Goal: Task Accomplishment & Management: Complete application form

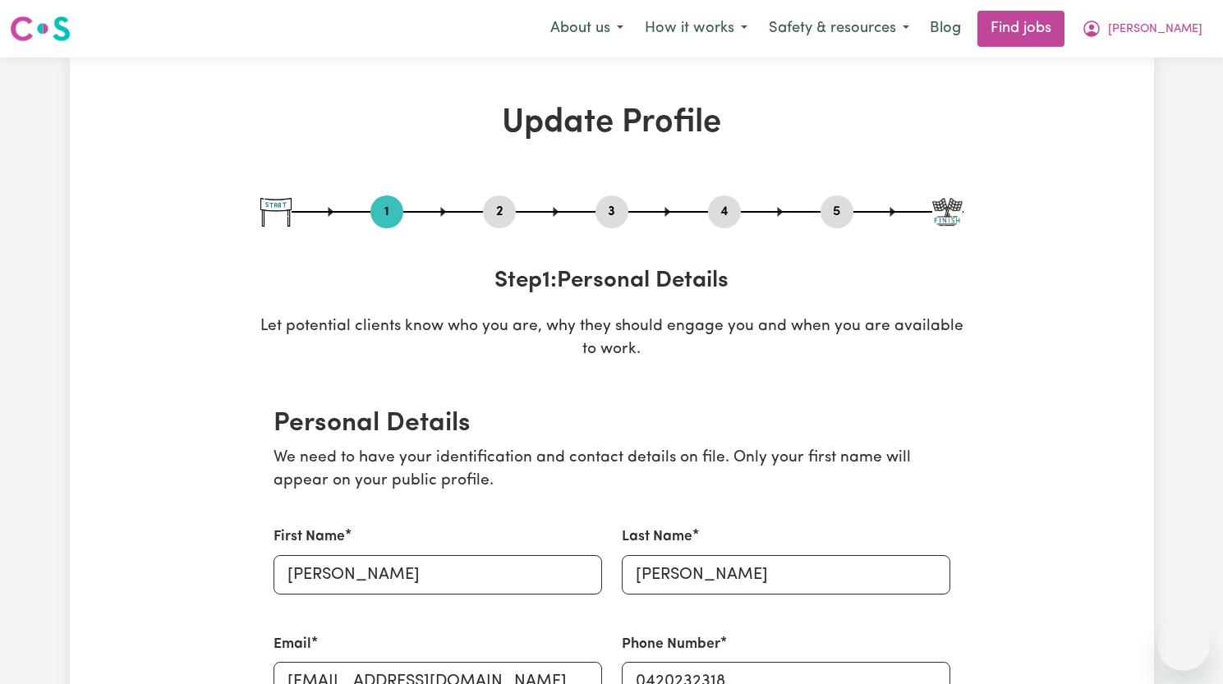
select select "[DEMOGRAPHIC_DATA]"
select select "[DEMOGRAPHIC_DATA] Work Visa"
select select "Studying a healthcare related degree or qualification"
select select "45"
select select "80"
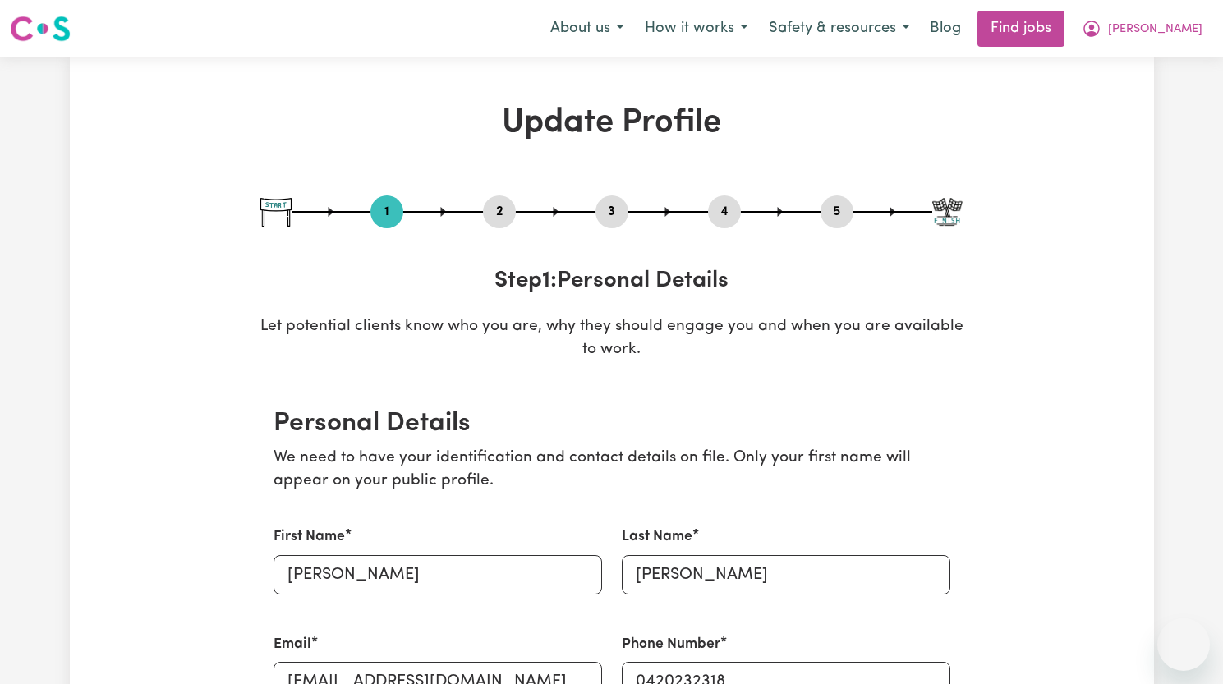
select select "80"
select select "120"
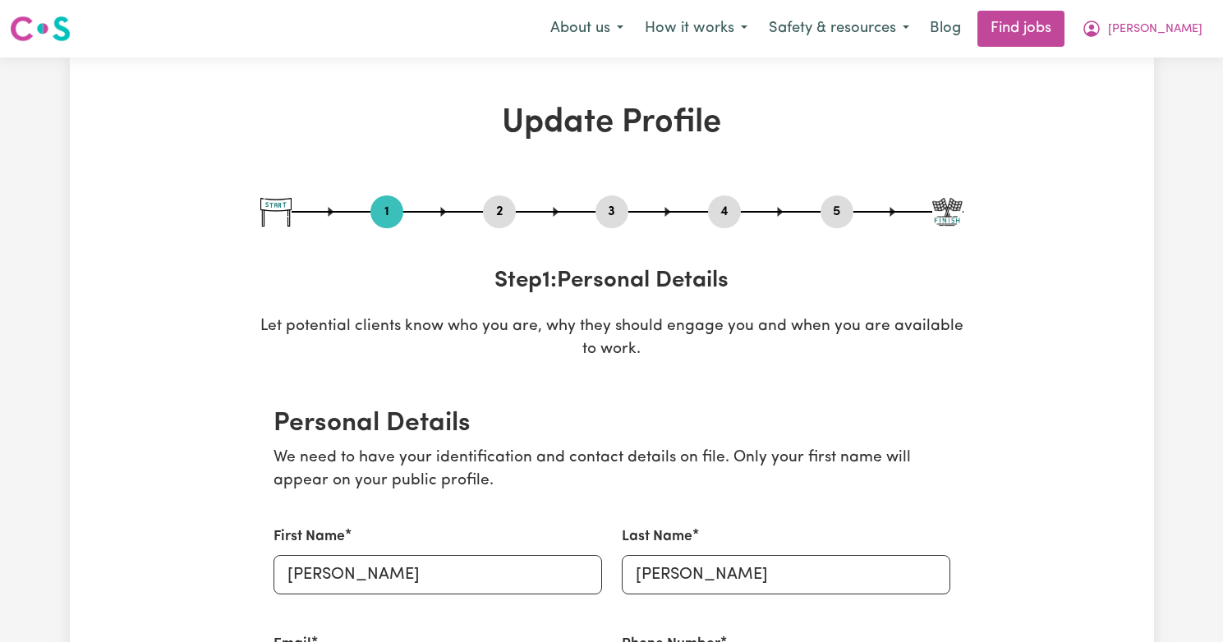
select select "[DEMOGRAPHIC_DATA]"
select select "[DEMOGRAPHIC_DATA] Work Visa"
select select "Studying a healthcare related degree or qualification"
select select "45"
select select "80"
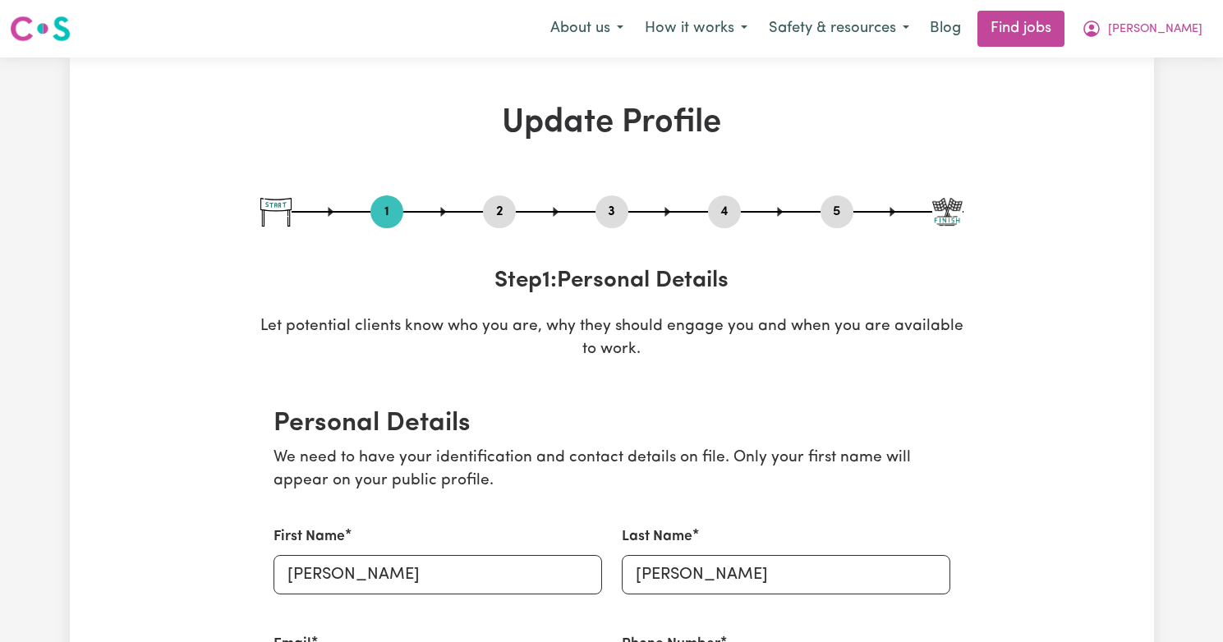
select select "80"
select select "120"
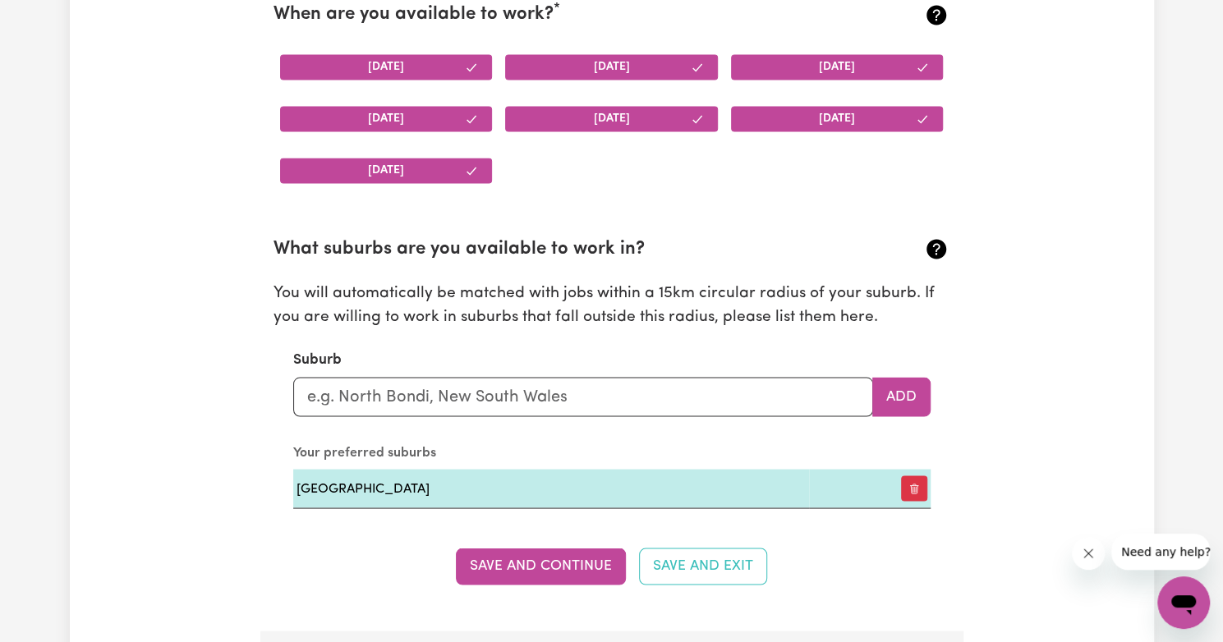
scroll to position [1632, 0]
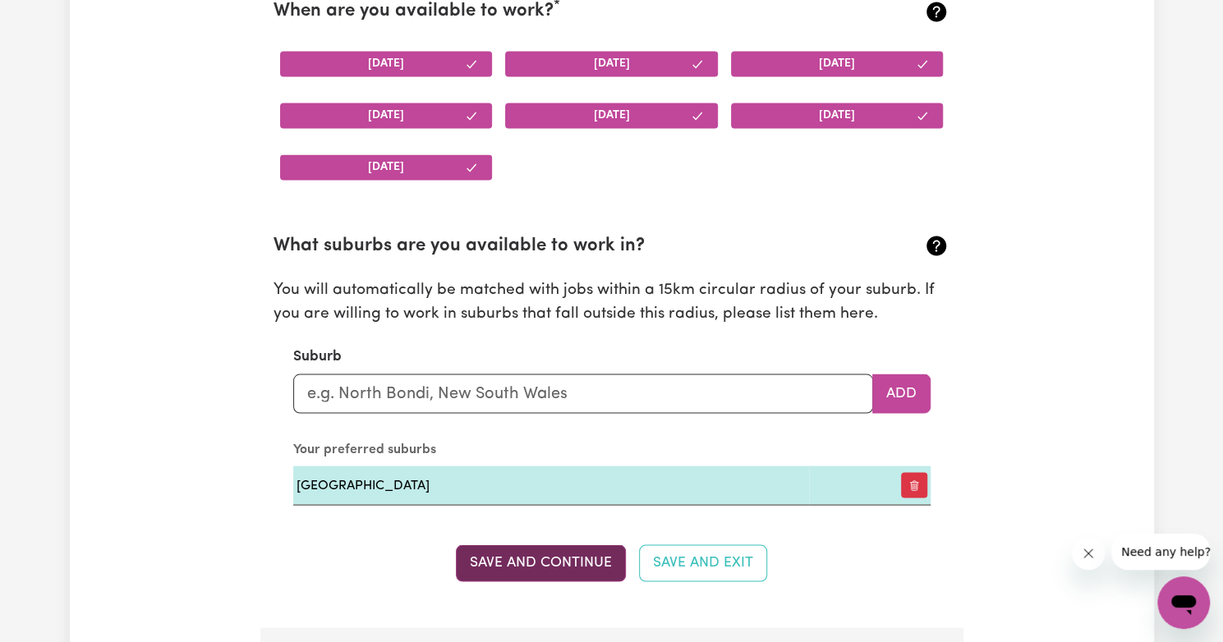
click at [535, 564] on button "Save and Continue" at bounding box center [541, 563] width 170 height 36
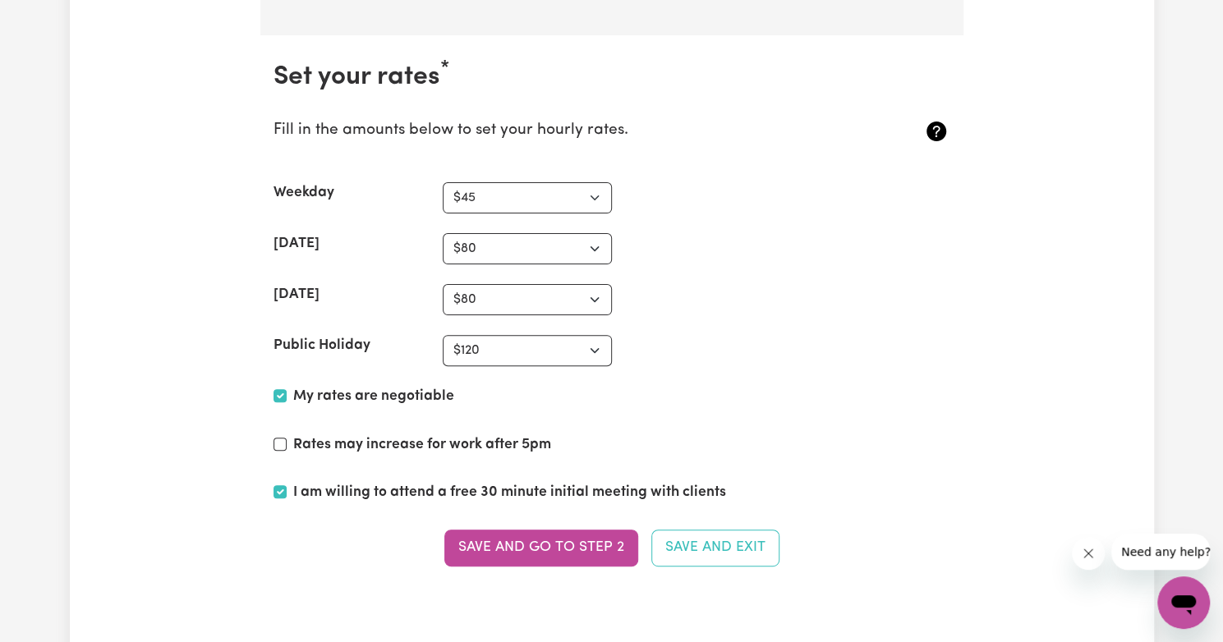
scroll to position [3722, 0]
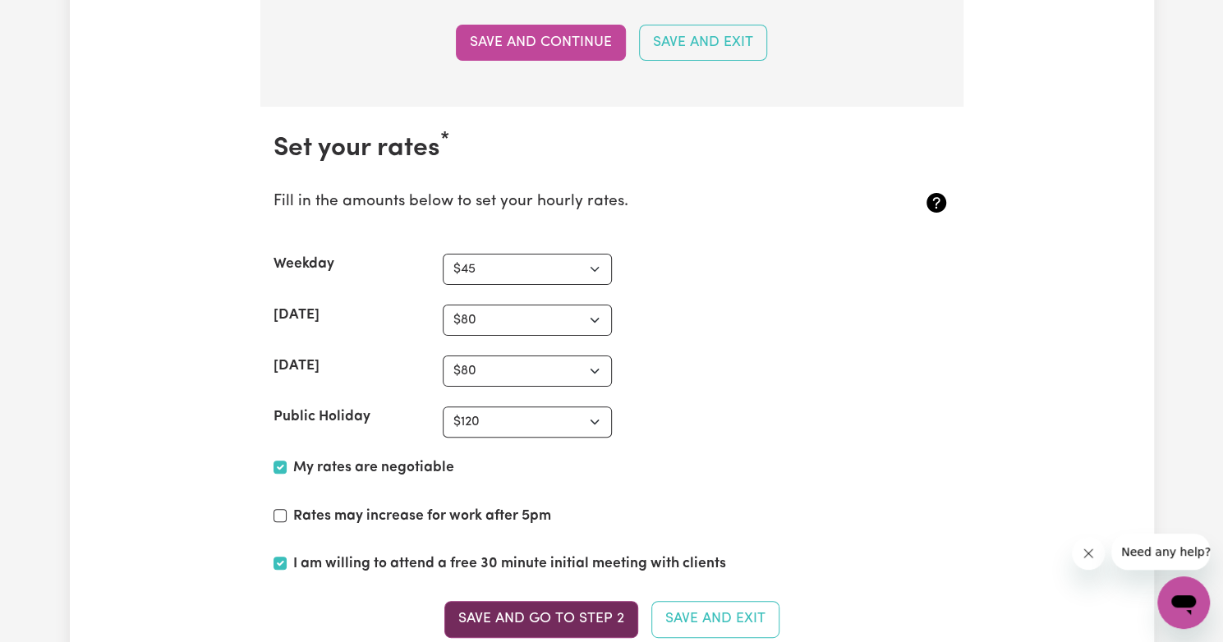
click at [500, 613] on button "Save and go to Step 2" at bounding box center [541, 619] width 194 height 36
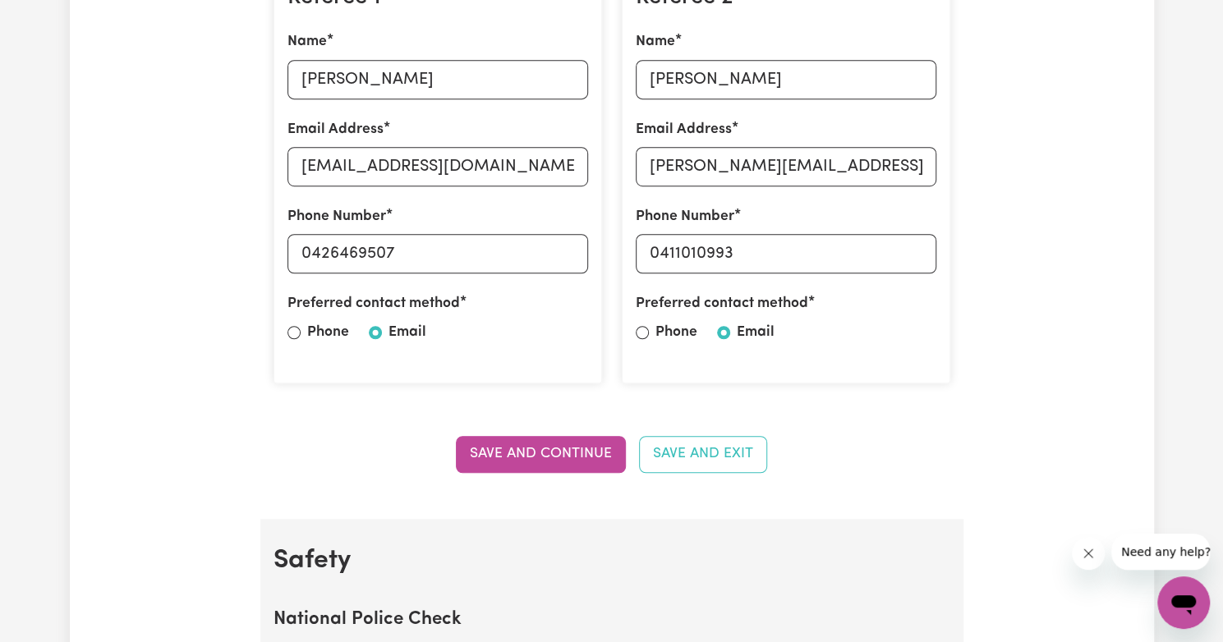
scroll to position [513, 0]
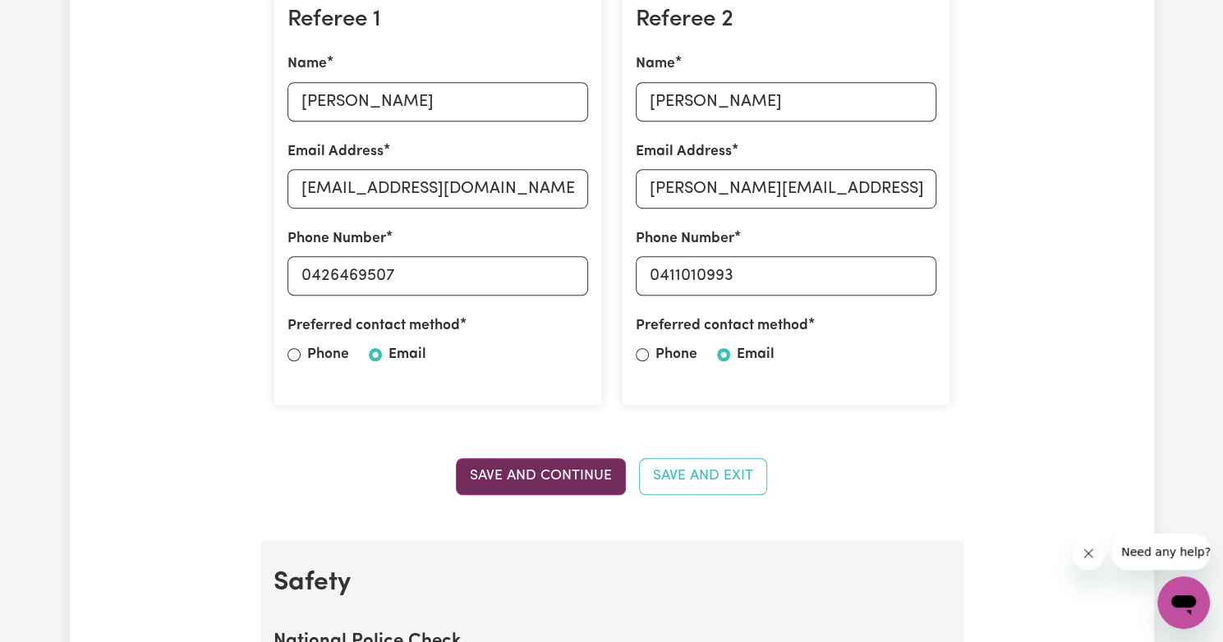
click at [531, 481] on button "Save and Continue" at bounding box center [541, 476] width 170 height 36
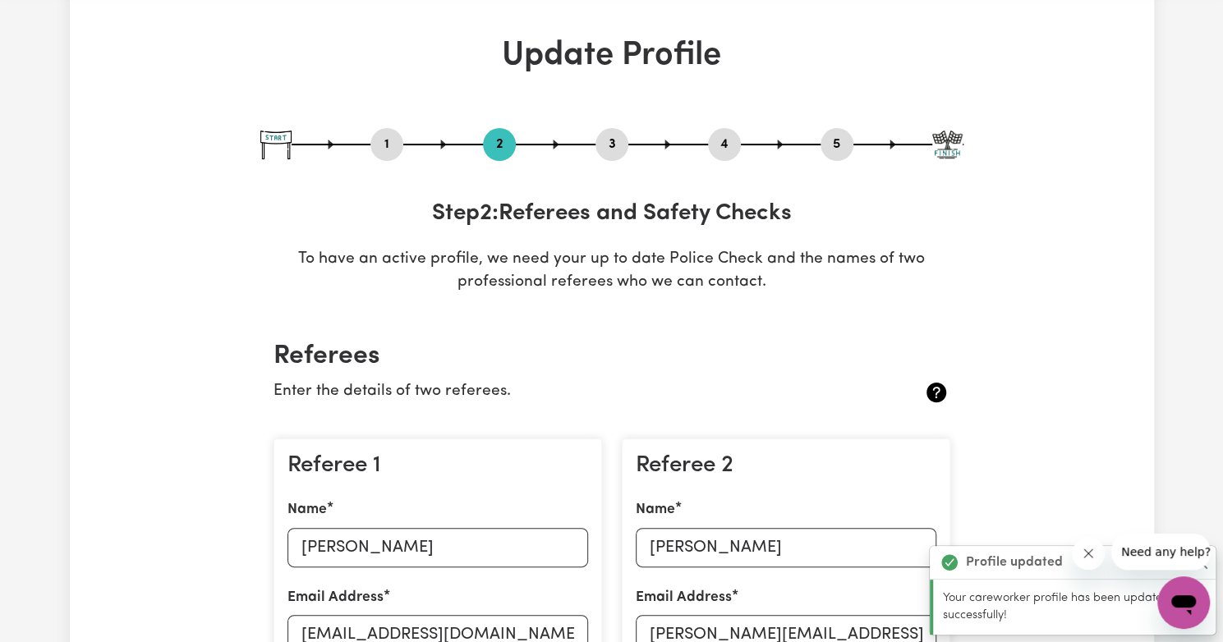
scroll to position [0, 0]
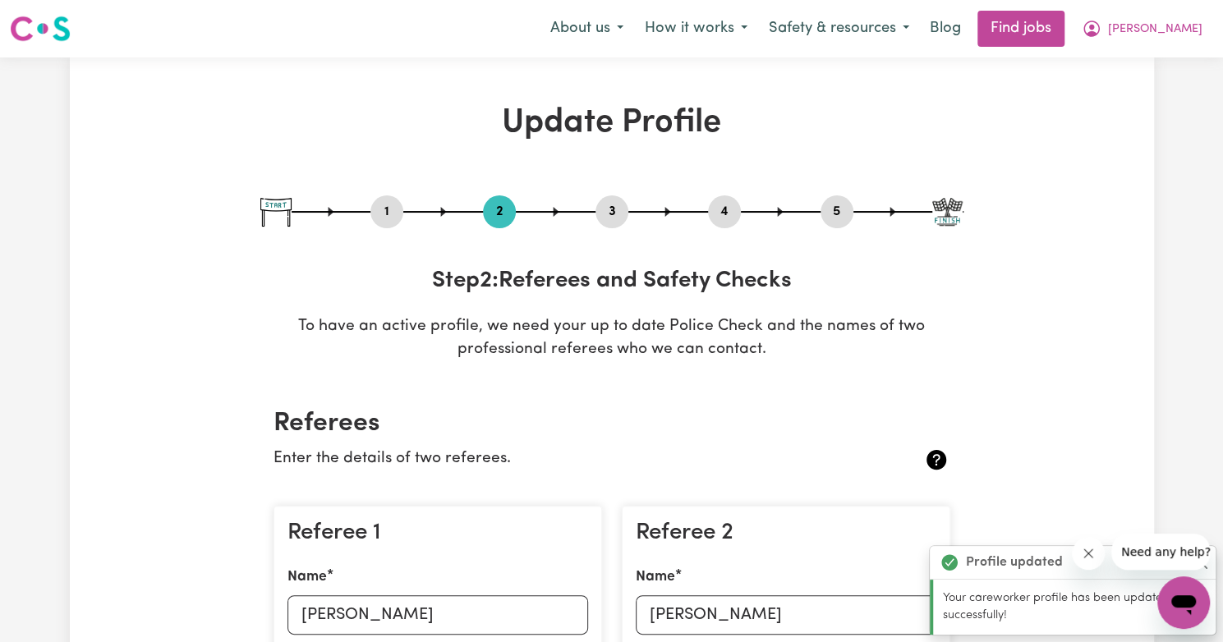
click at [949, 217] on img at bounding box center [947, 212] width 30 height 29
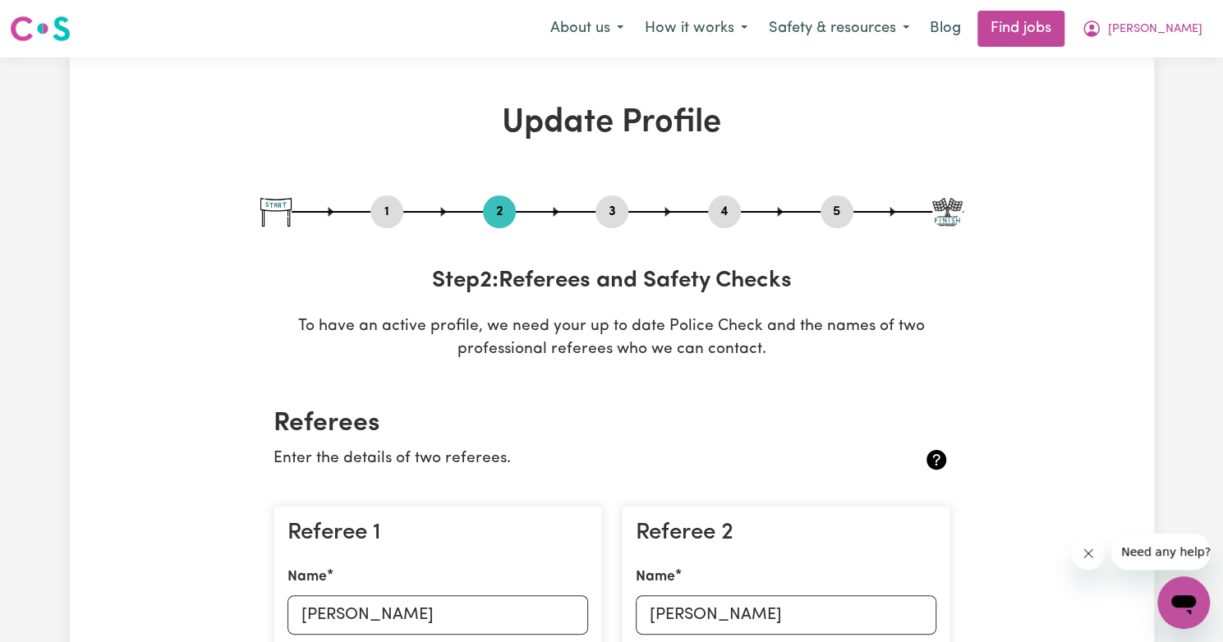
click at [948, 206] on img at bounding box center [947, 212] width 30 height 29
click at [943, 214] on img at bounding box center [947, 212] width 30 height 29
click at [844, 214] on button "5" at bounding box center [837, 211] width 33 height 21
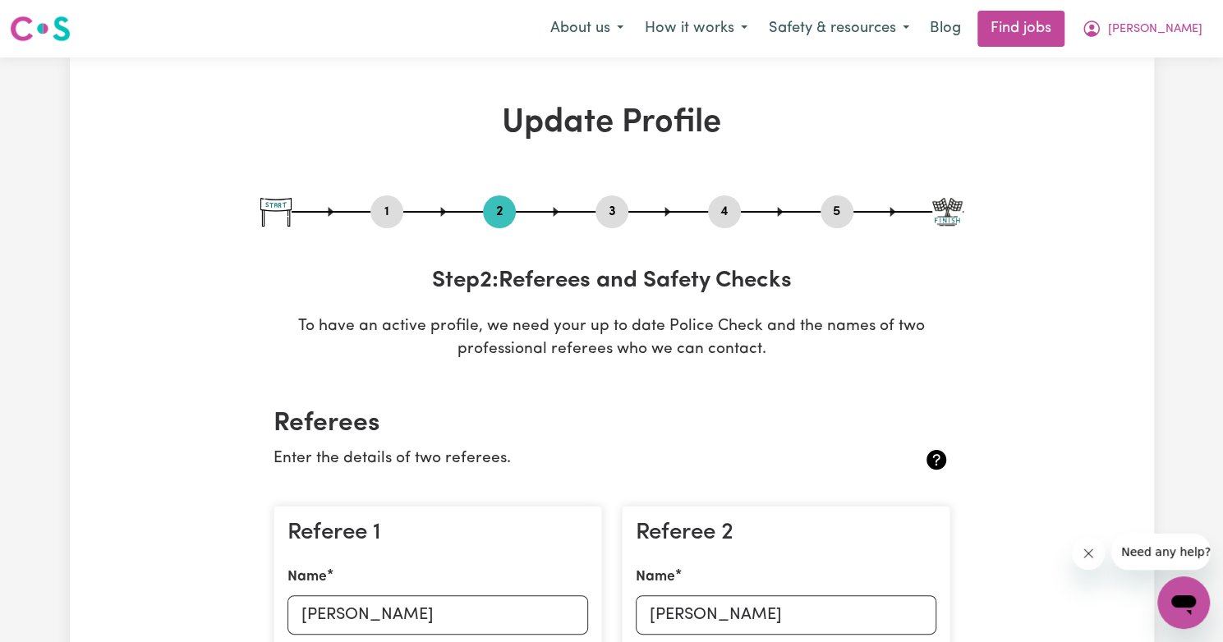
select select "I am providing services privately on my own"
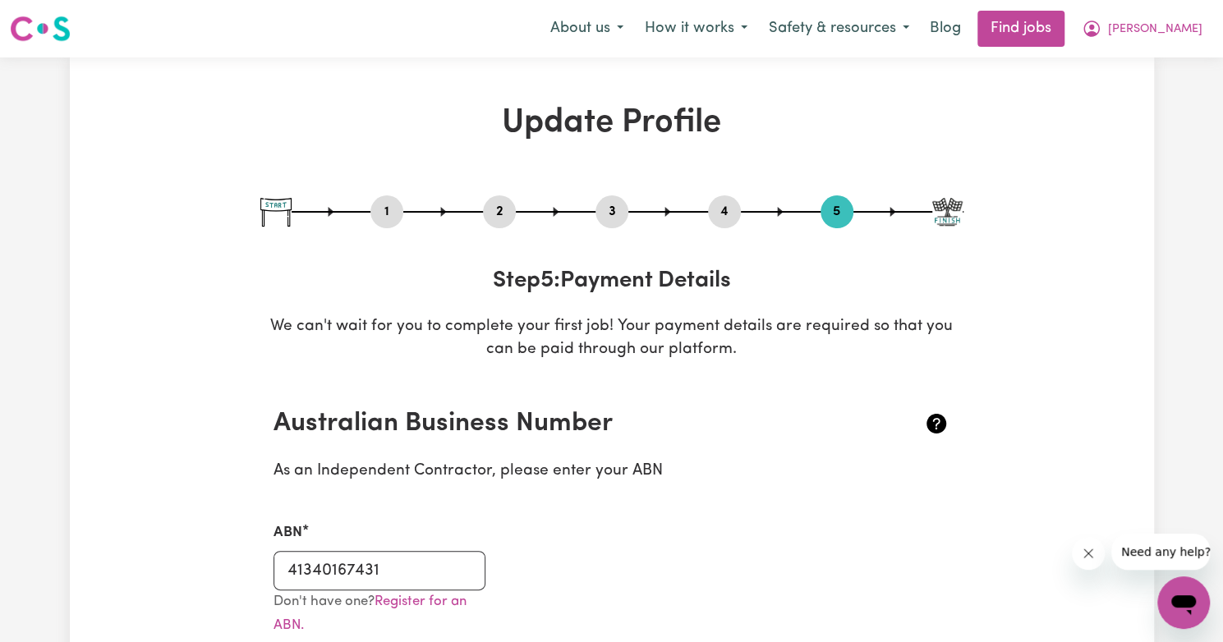
click at [954, 219] on img at bounding box center [947, 212] width 30 height 29
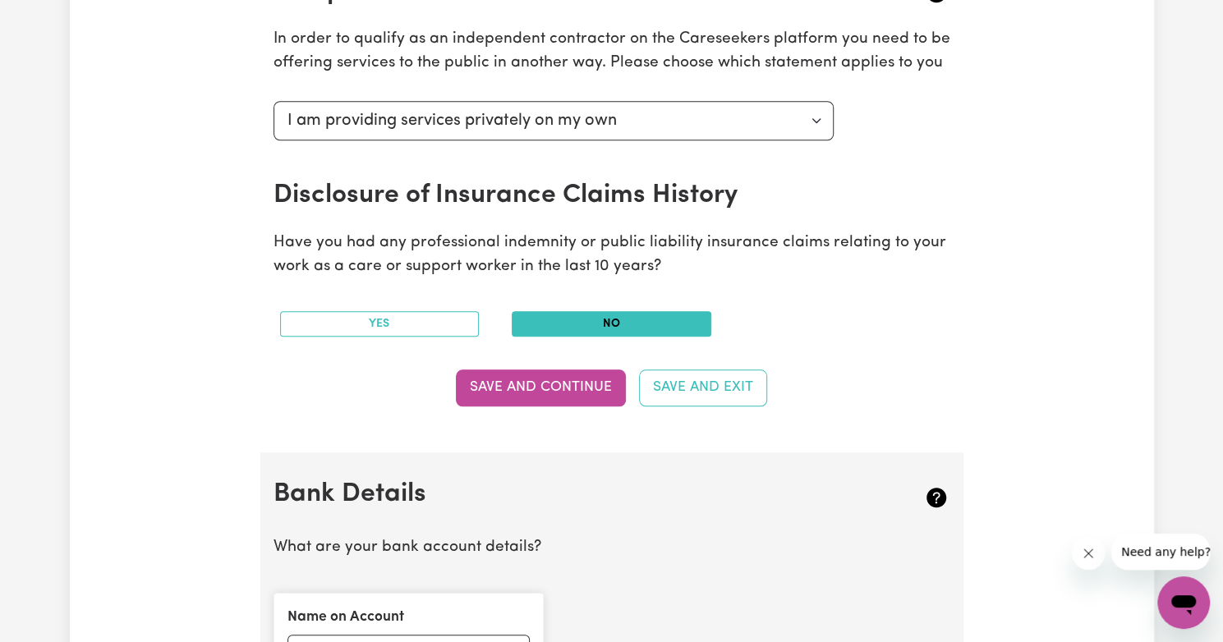
scroll to position [692, 0]
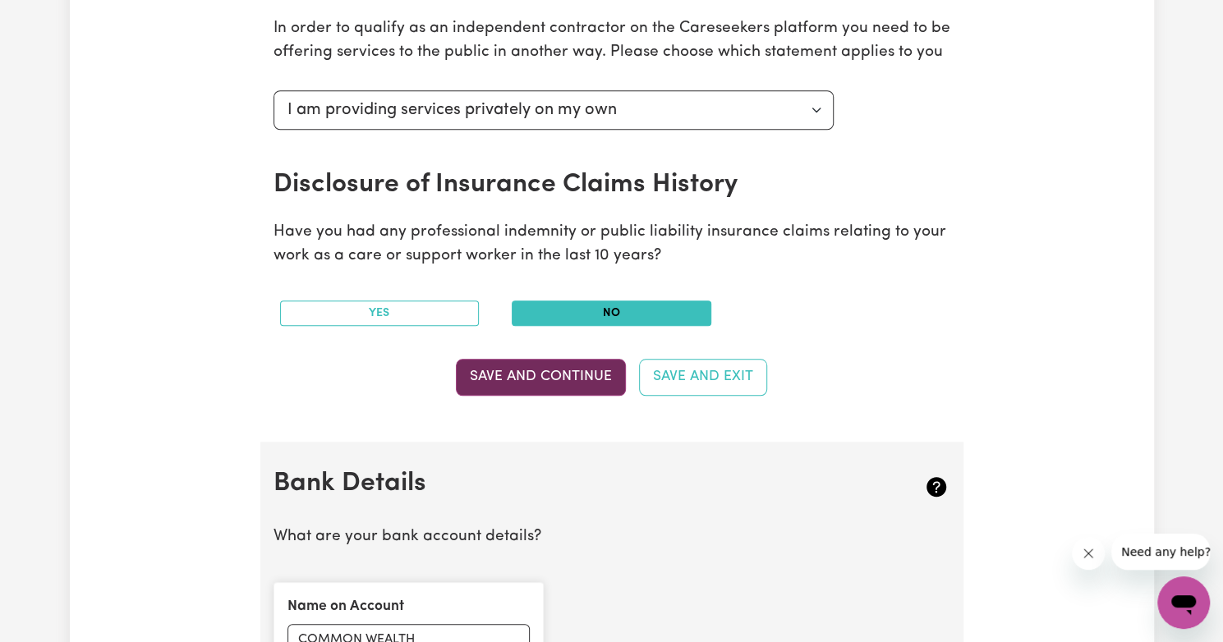
click at [553, 375] on button "Save and Continue" at bounding box center [541, 377] width 170 height 36
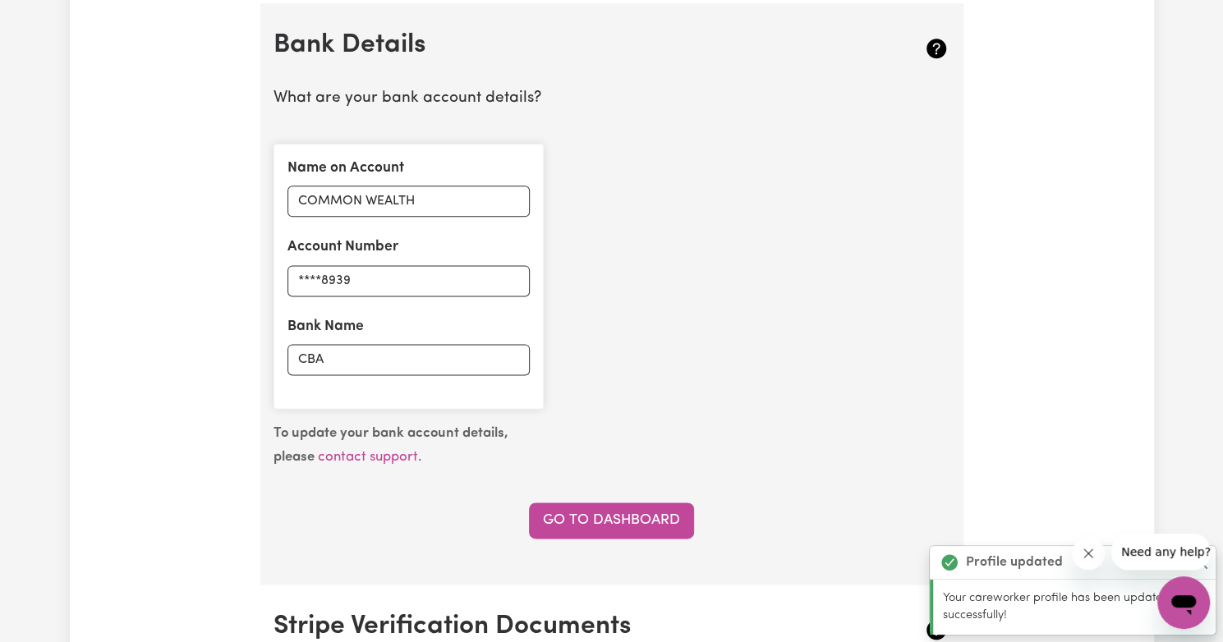
scroll to position [1132, 0]
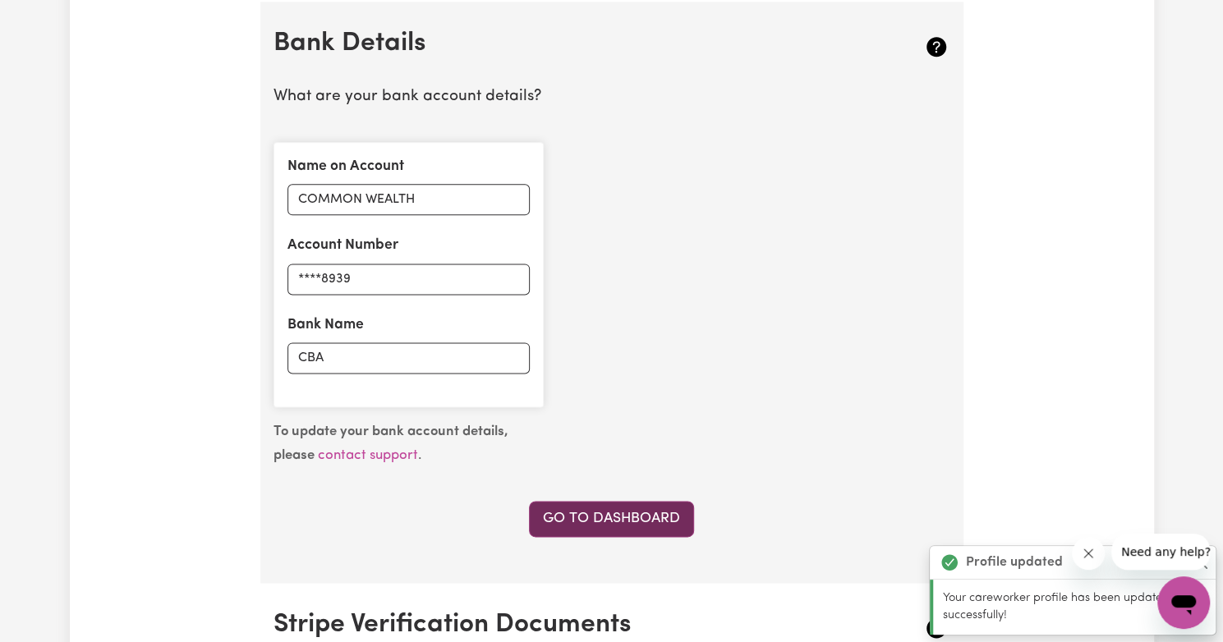
click at [567, 526] on link "Go to Dashboard" at bounding box center [611, 519] width 165 height 36
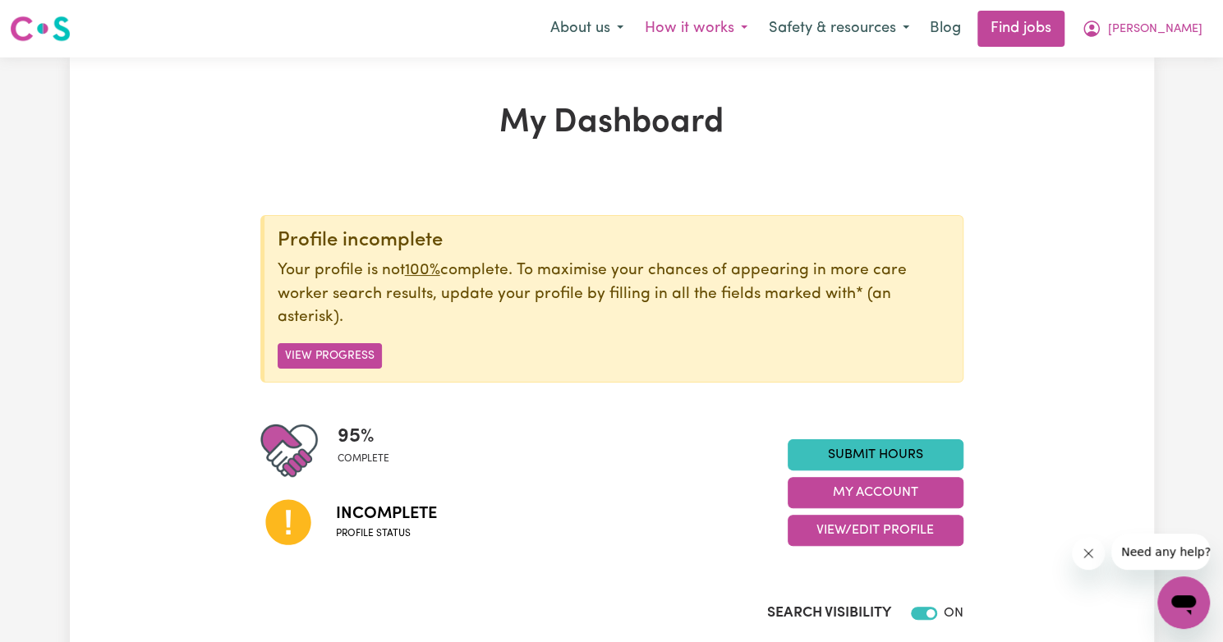
click at [730, 24] on button "How it works" at bounding box center [696, 29] width 124 height 35
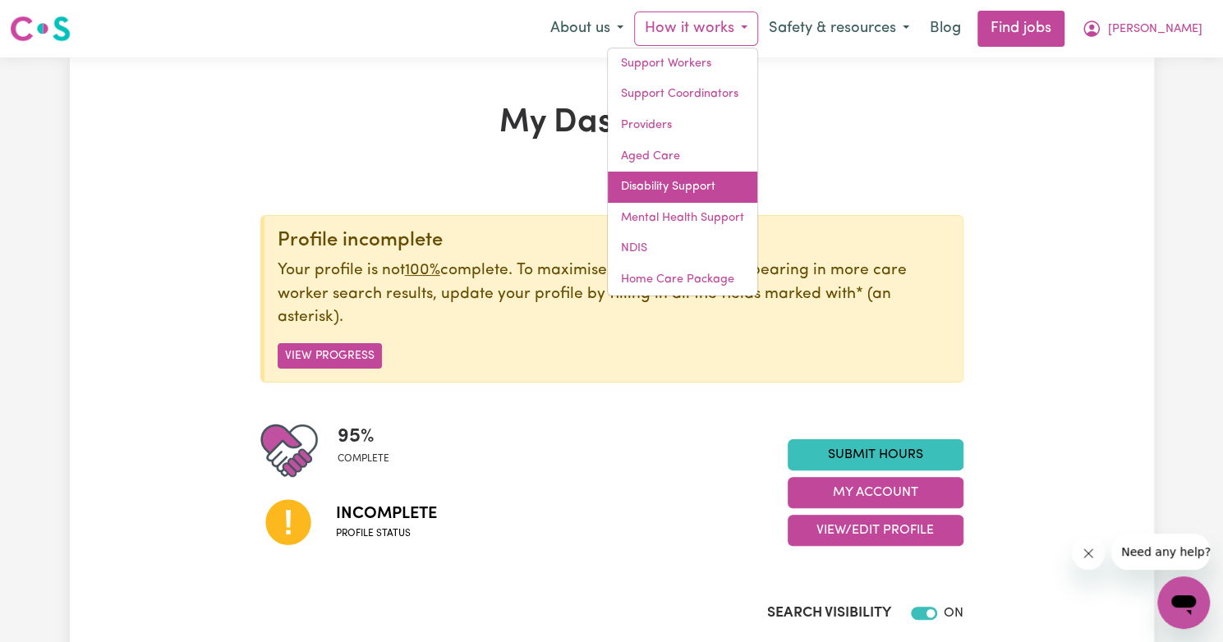
click at [698, 188] on link "Disability Support" at bounding box center [683, 187] width 150 height 31
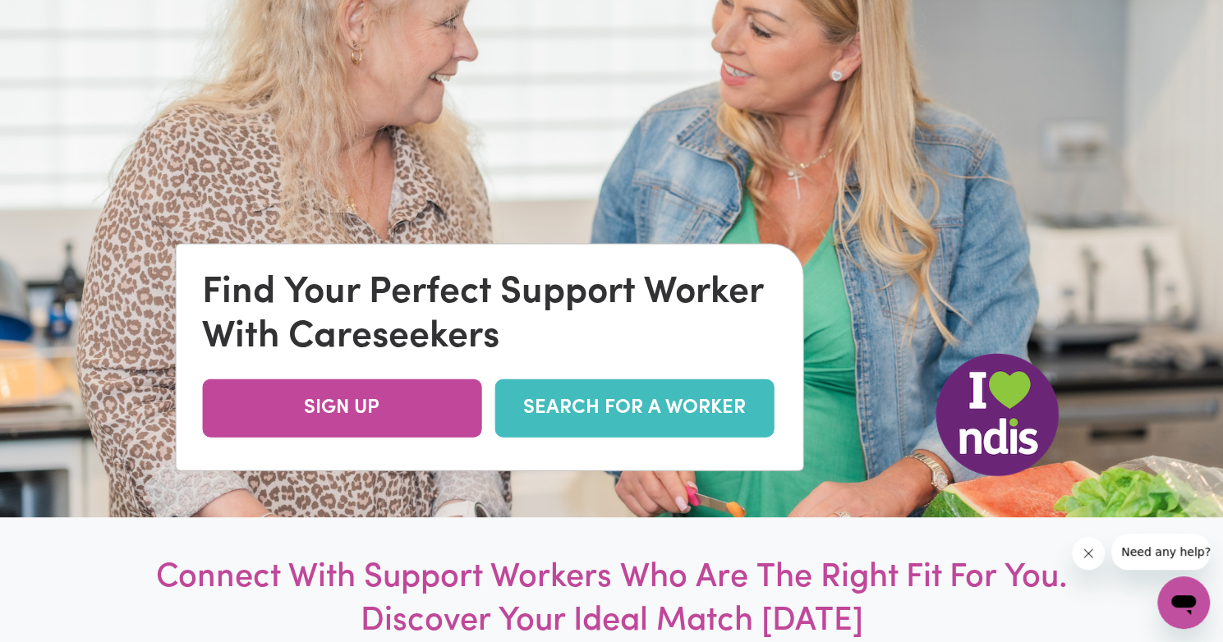
scroll to position [183, 0]
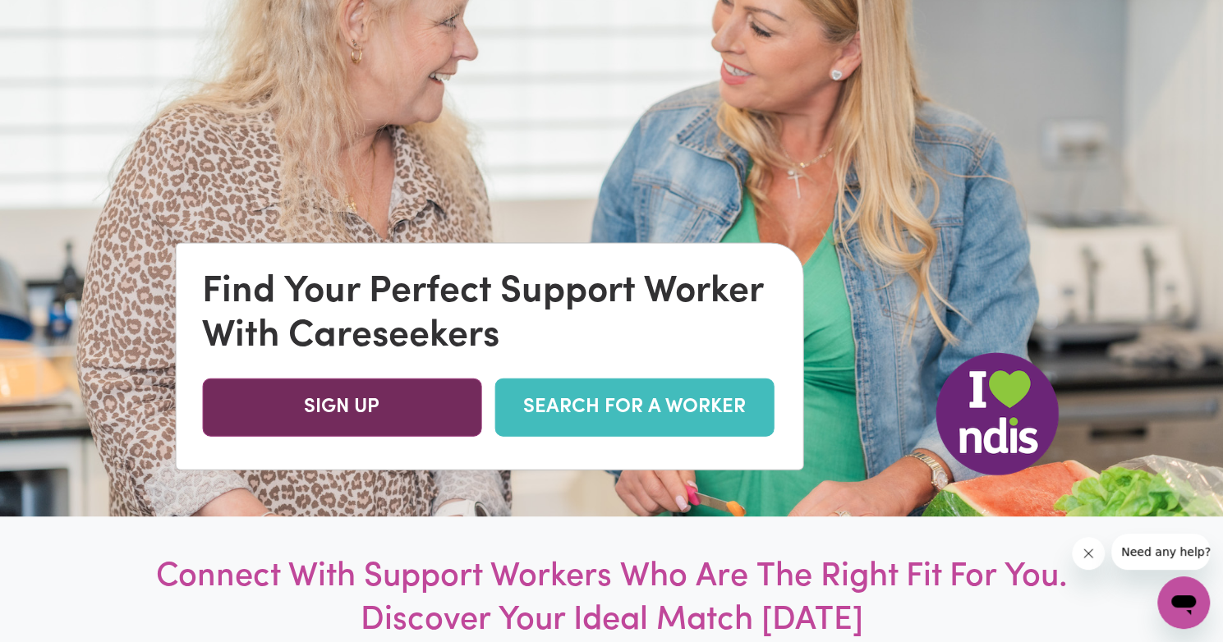
click at [377, 421] on link "SIGN UP" at bounding box center [341, 407] width 279 height 58
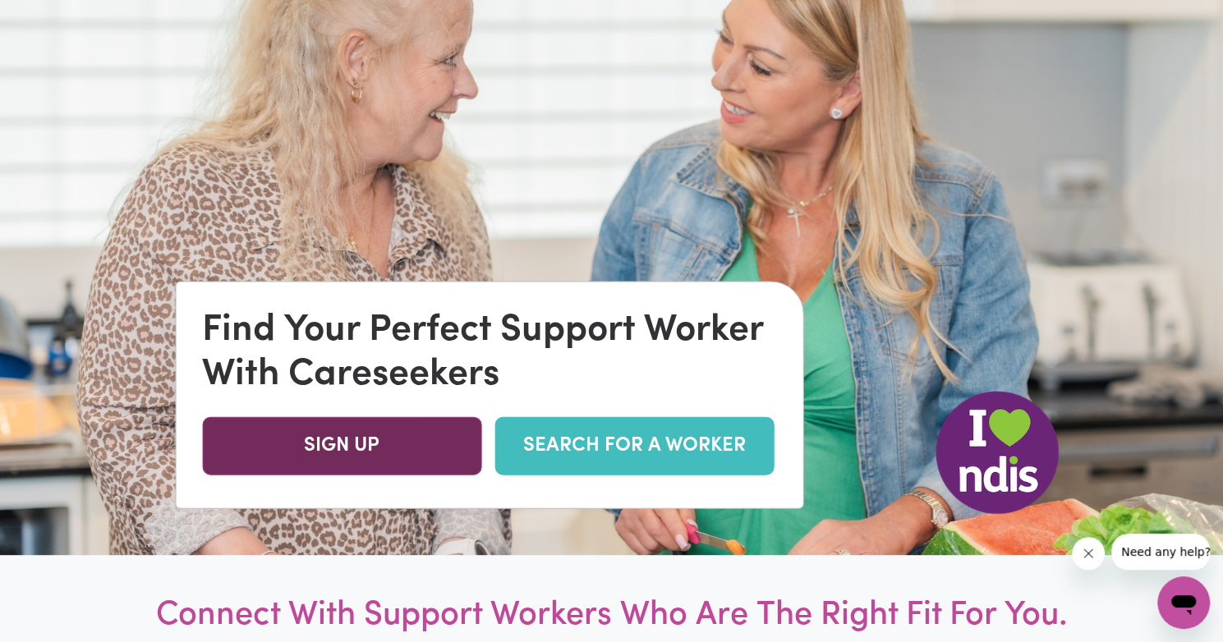
scroll to position [0, 0]
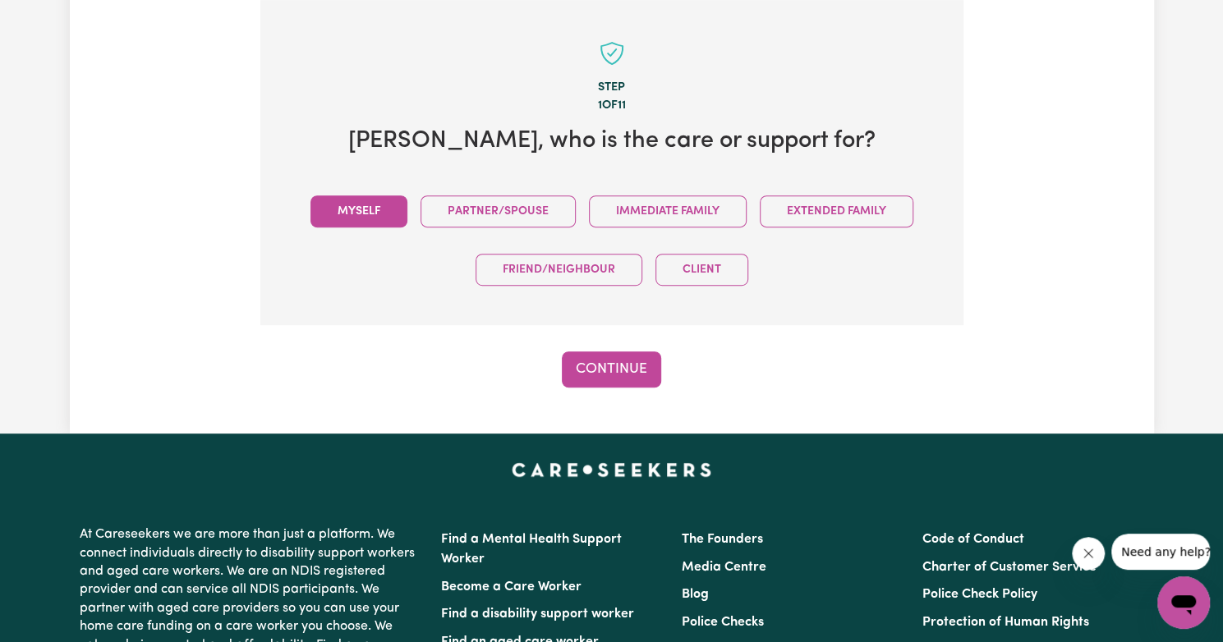
click at [334, 209] on button "Myself" at bounding box center [359, 212] width 97 height 32
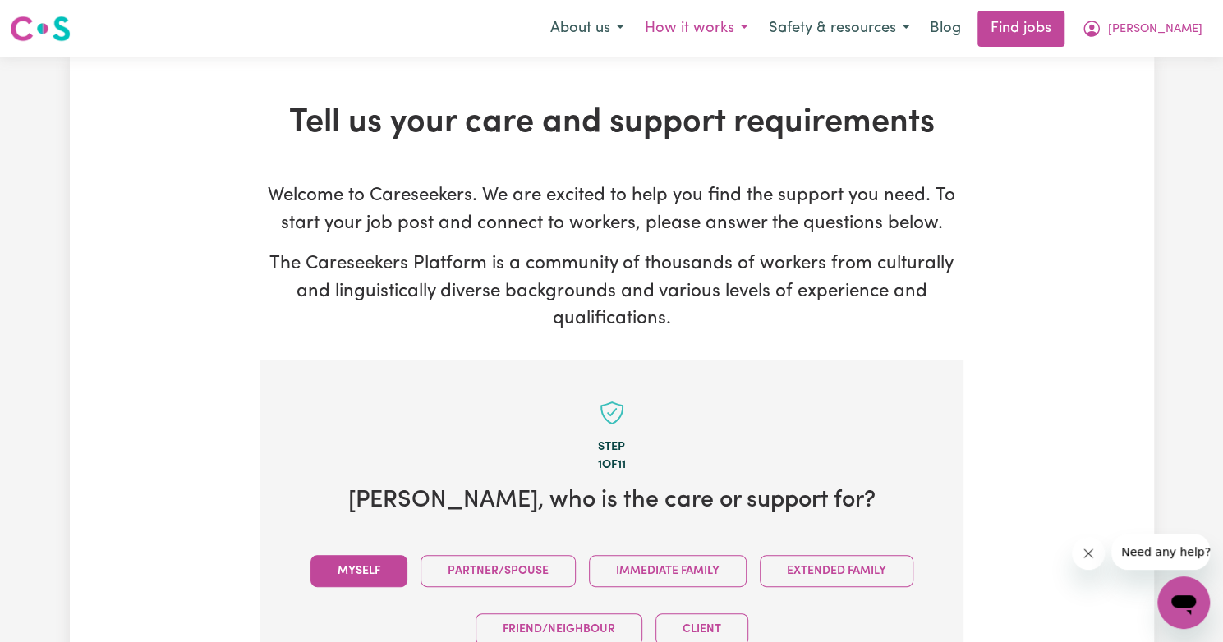
click at [754, 29] on button "How it works" at bounding box center [696, 29] width 124 height 35
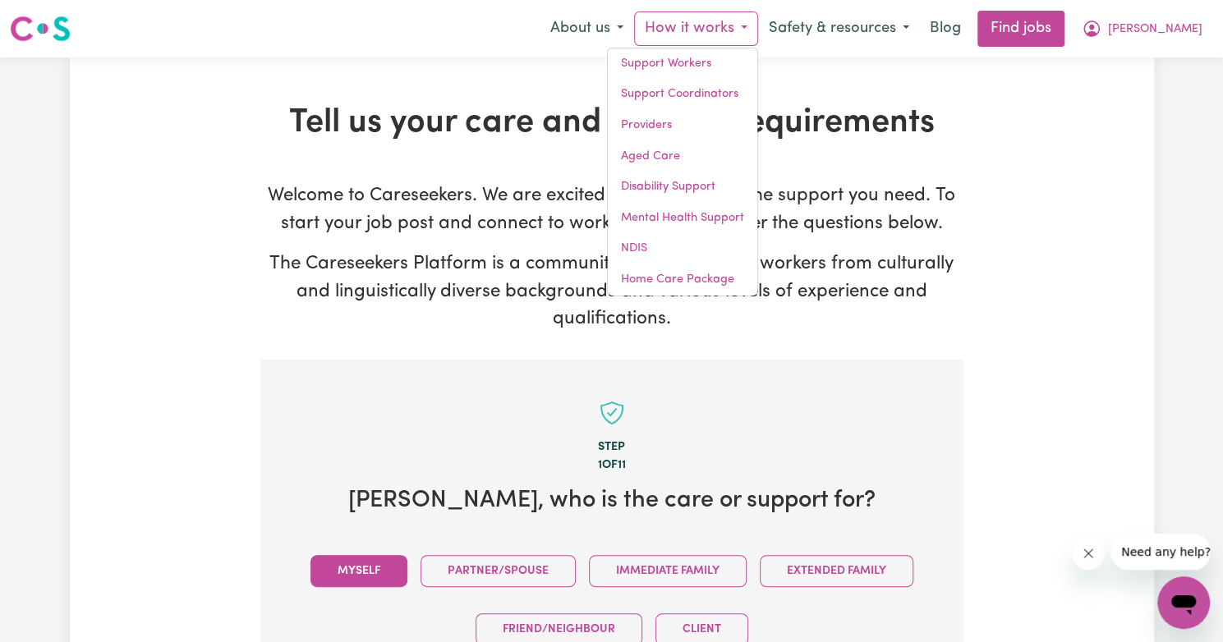
click at [560, 163] on div "Tell us your care and support requirements Welcome to Careseekers. We are excit…" at bounding box center [612, 426] width 723 height 644
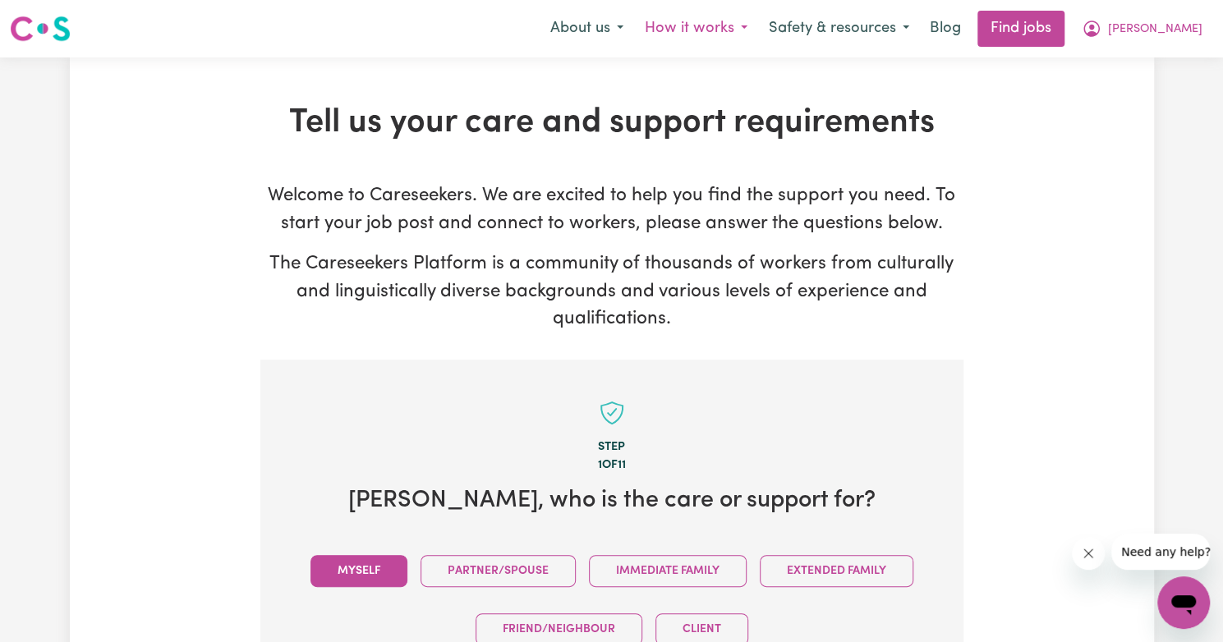
click at [733, 36] on button "How it works" at bounding box center [696, 29] width 124 height 35
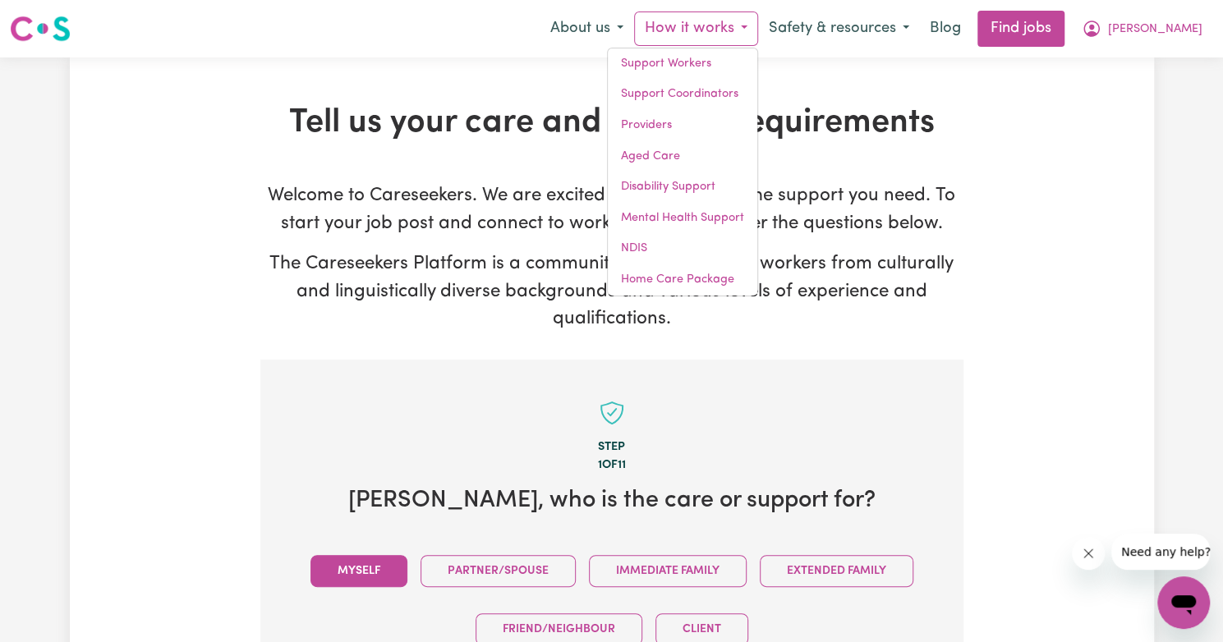
click at [733, 36] on button "How it works" at bounding box center [696, 29] width 124 height 35
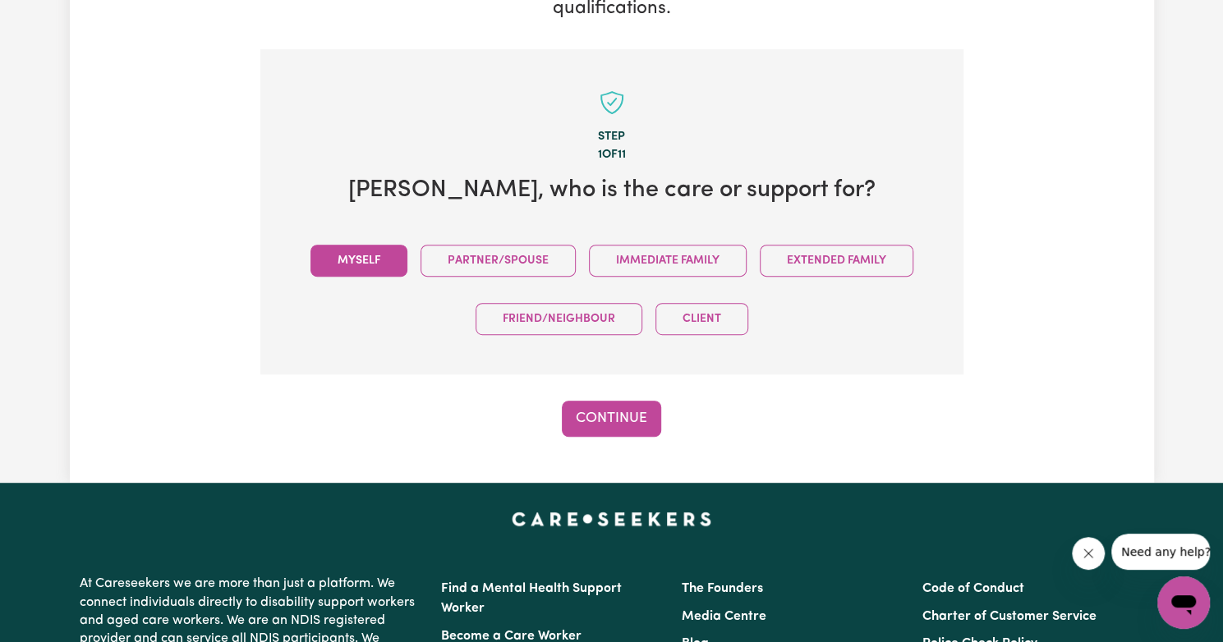
scroll to position [309, 0]
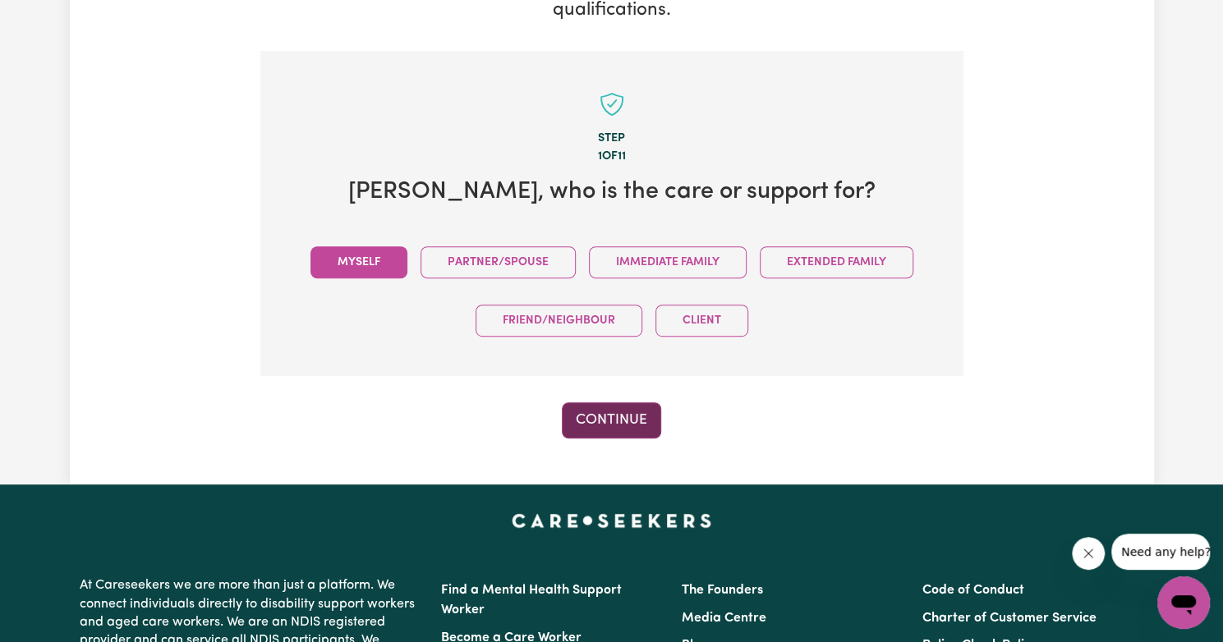
click at [620, 427] on button "Continue" at bounding box center [611, 421] width 99 height 36
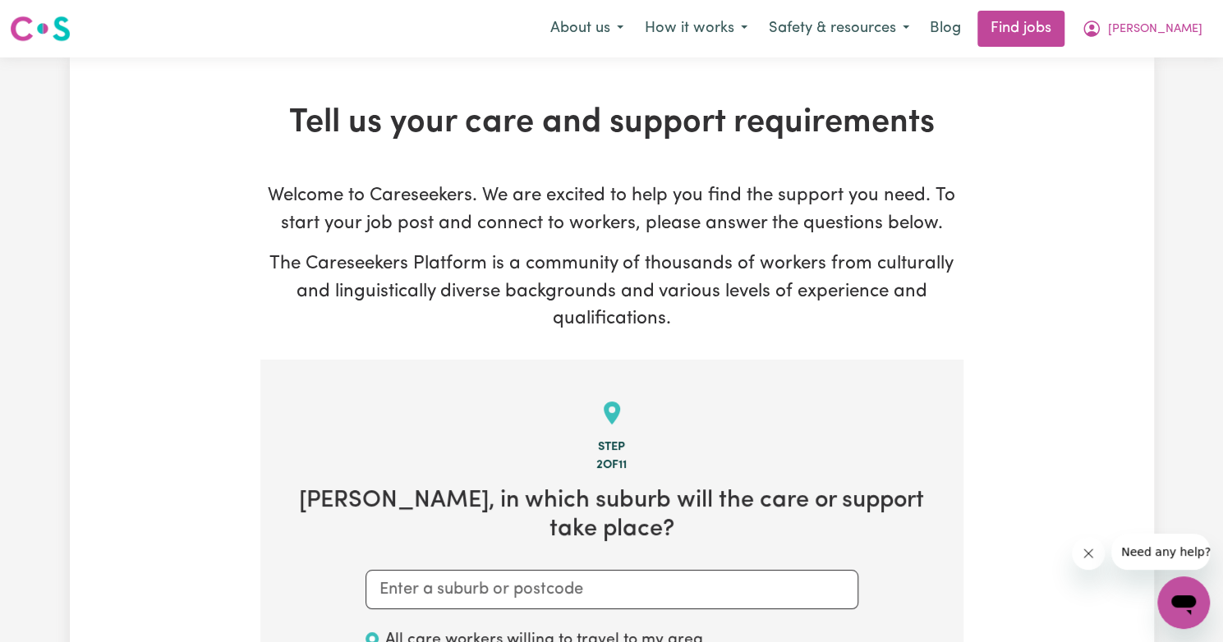
click at [605, 282] on p "The Careseekers Platform is a community of thousands of workers from culturally…" at bounding box center [611, 292] width 703 height 83
click at [741, 30] on button "How it works" at bounding box center [696, 29] width 124 height 35
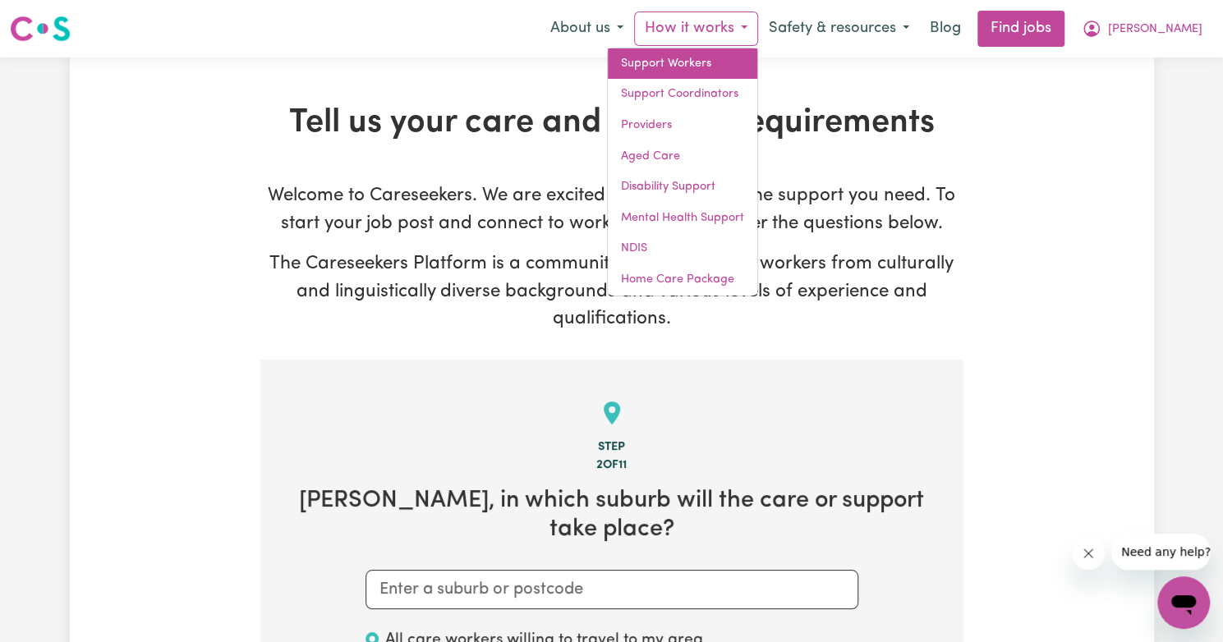
click at [731, 53] on link "Support Workers" at bounding box center [683, 63] width 150 height 31
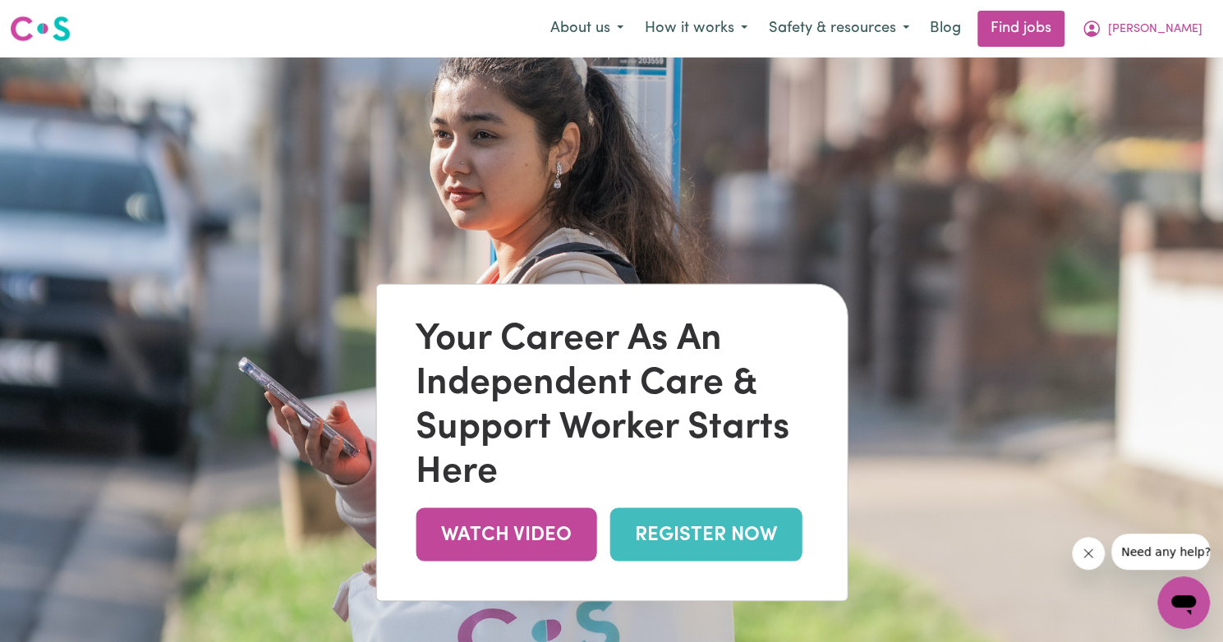
click at [726, 549] on link "REGISTER NOW" at bounding box center [706, 535] width 192 height 53
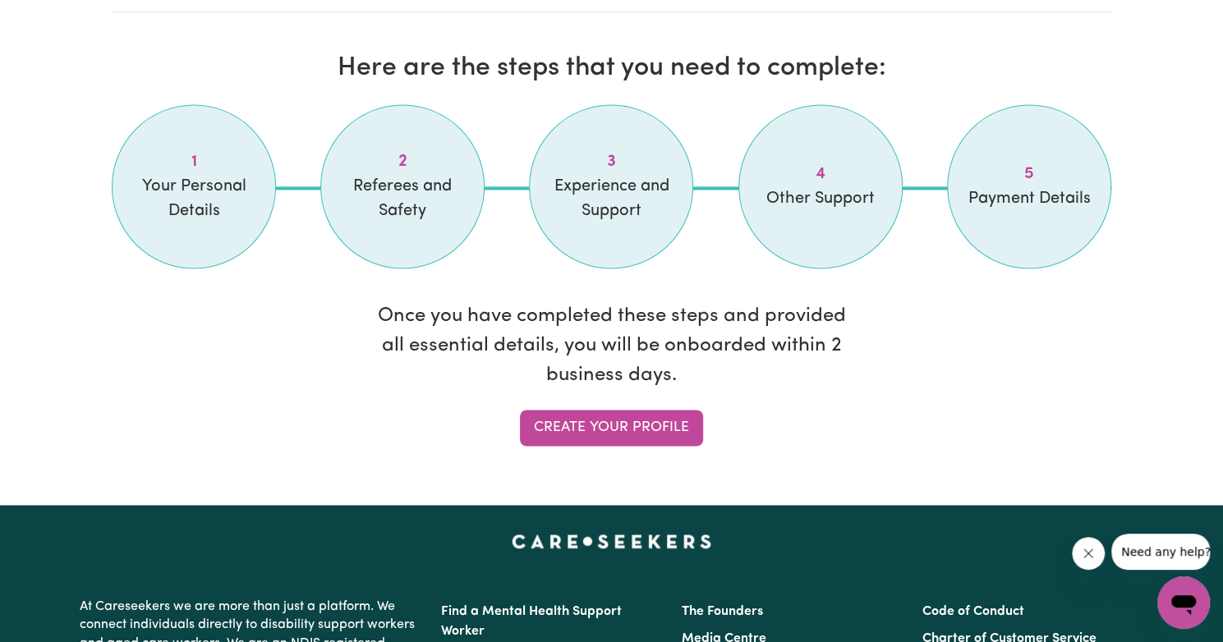
scroll to position [1351, 0]
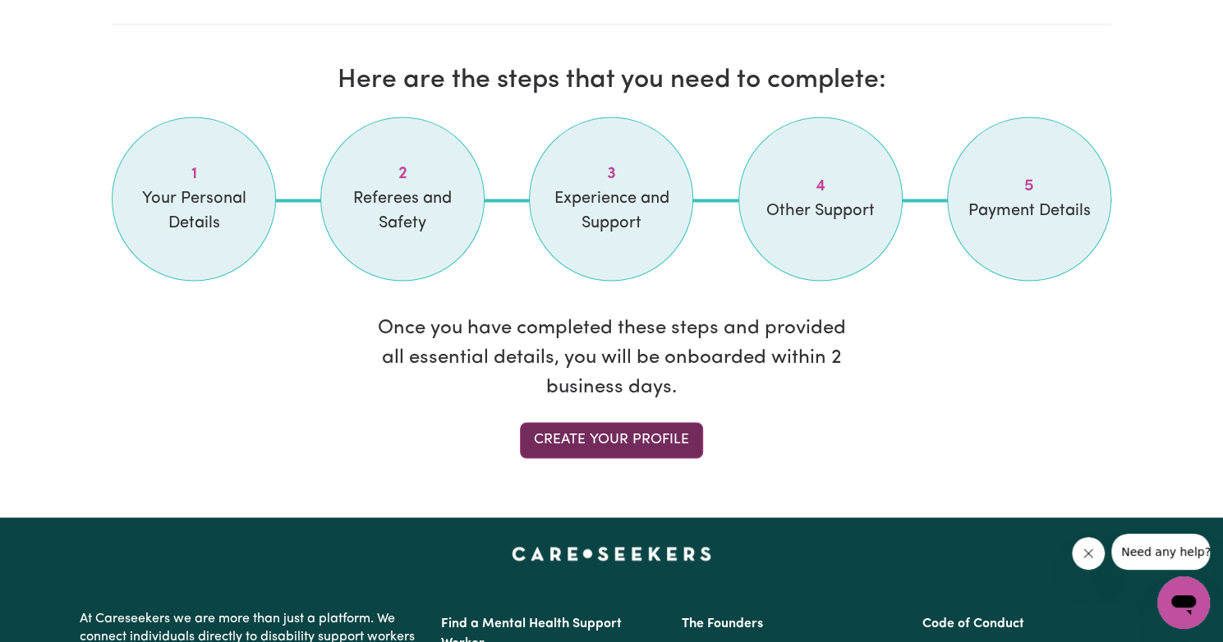
click at [636, 430] on link "Create your profile" at bounding box center [611, 440] width 183 height 36
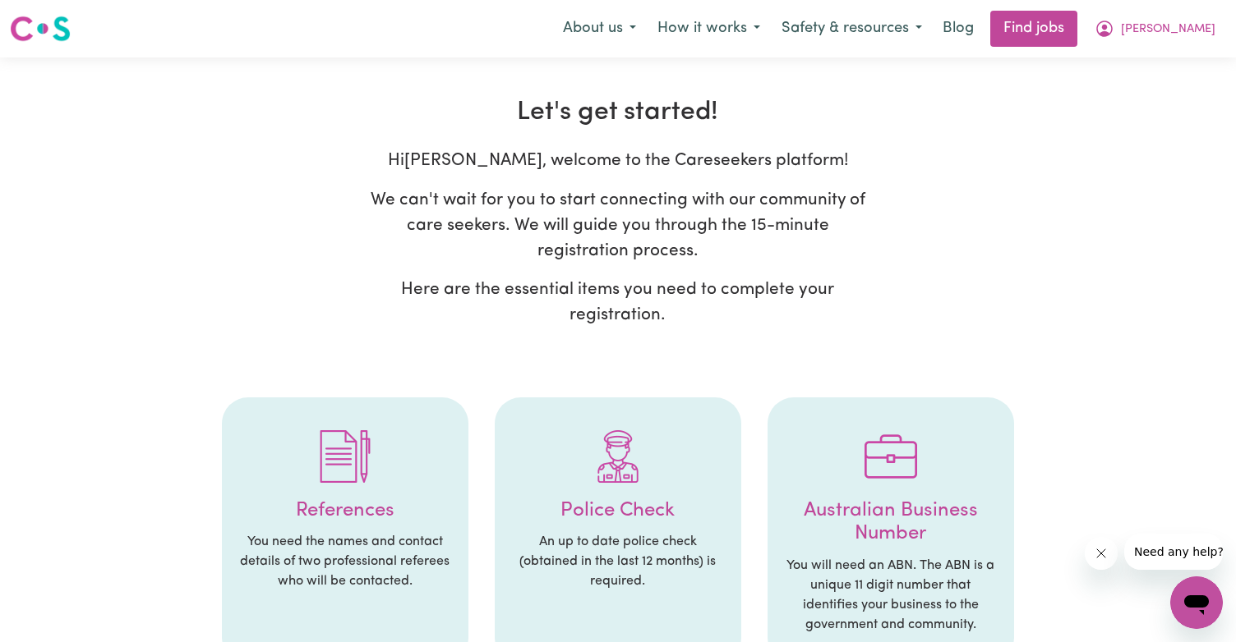
select select "[DEMOGRAPHIC_DATA]"
select select "[DEMOGRAPHIC_DATA] Work Visa"
select select "Studying a healthcare related degree or qualification"
select select "45"
select select "80"
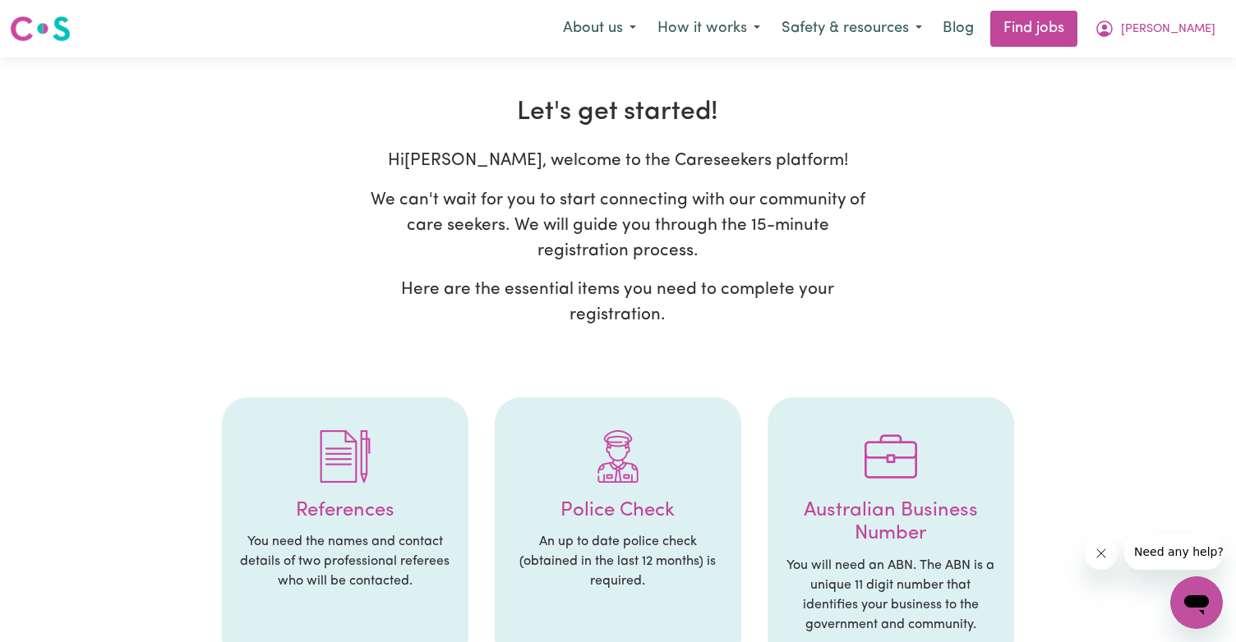
select select "80"
select select "120"
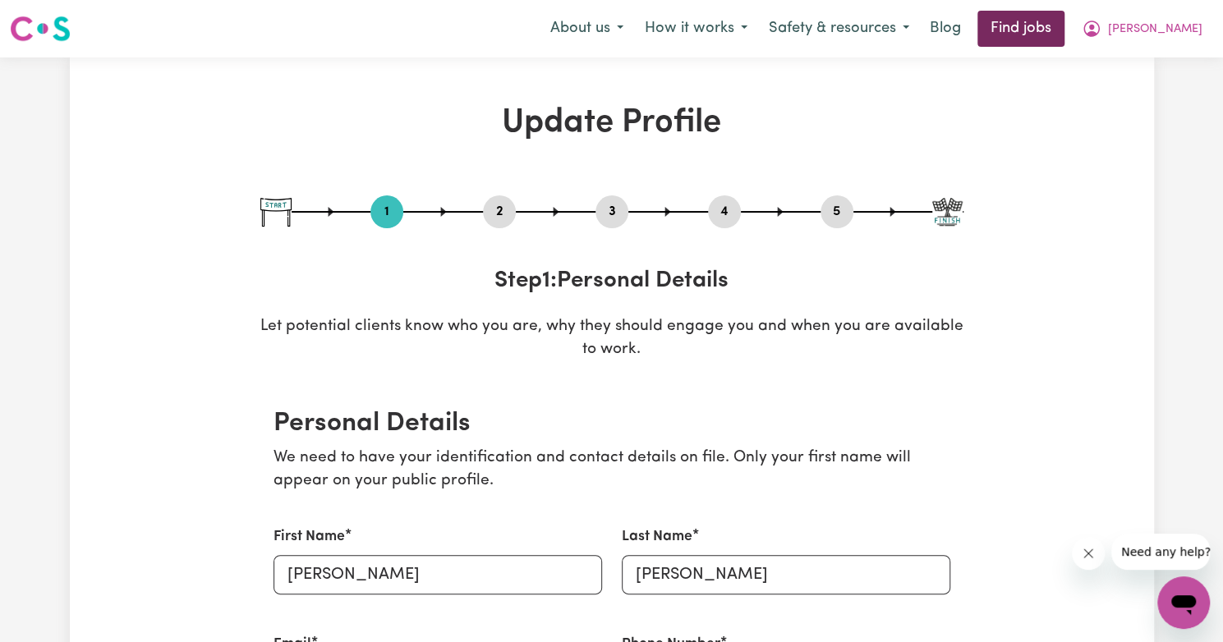
click at [1041, 44] on link "Find jobs" at bounding box center [1021, 29] width 87 height 36
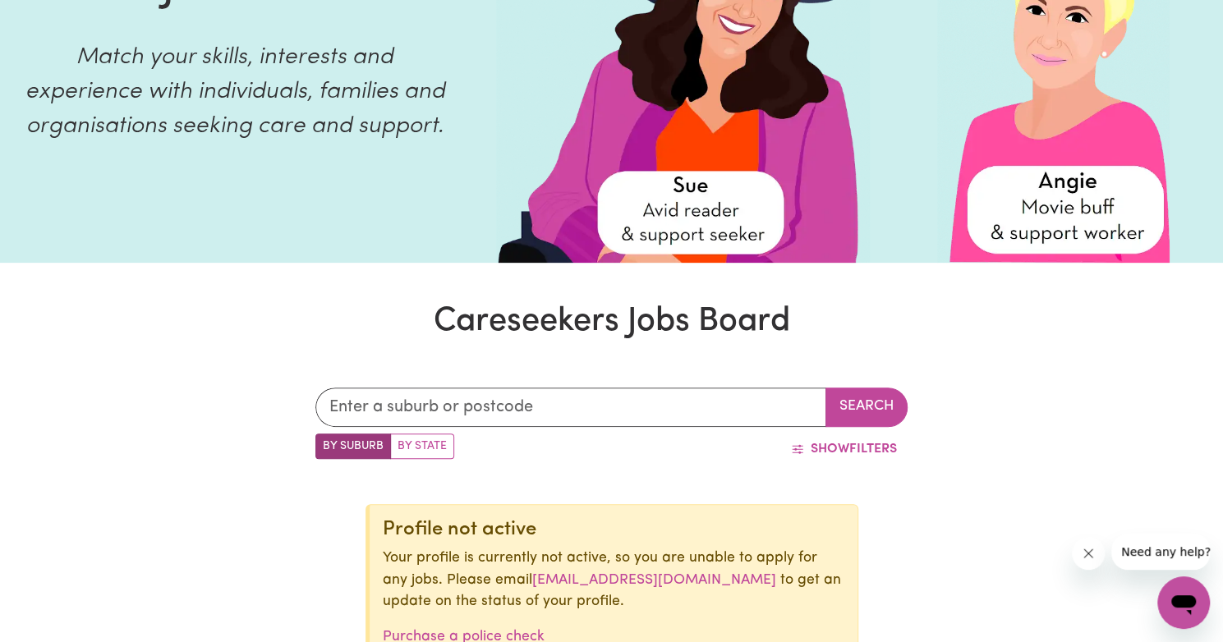
scroll to position [198, 0]
click at [407, 450] on label "By State" at bounding box center [422, 445] width 64 height 25
click at [326, 444] on input "By State" at bounding box center [320, 438] width 11 height 11
radio input "true"
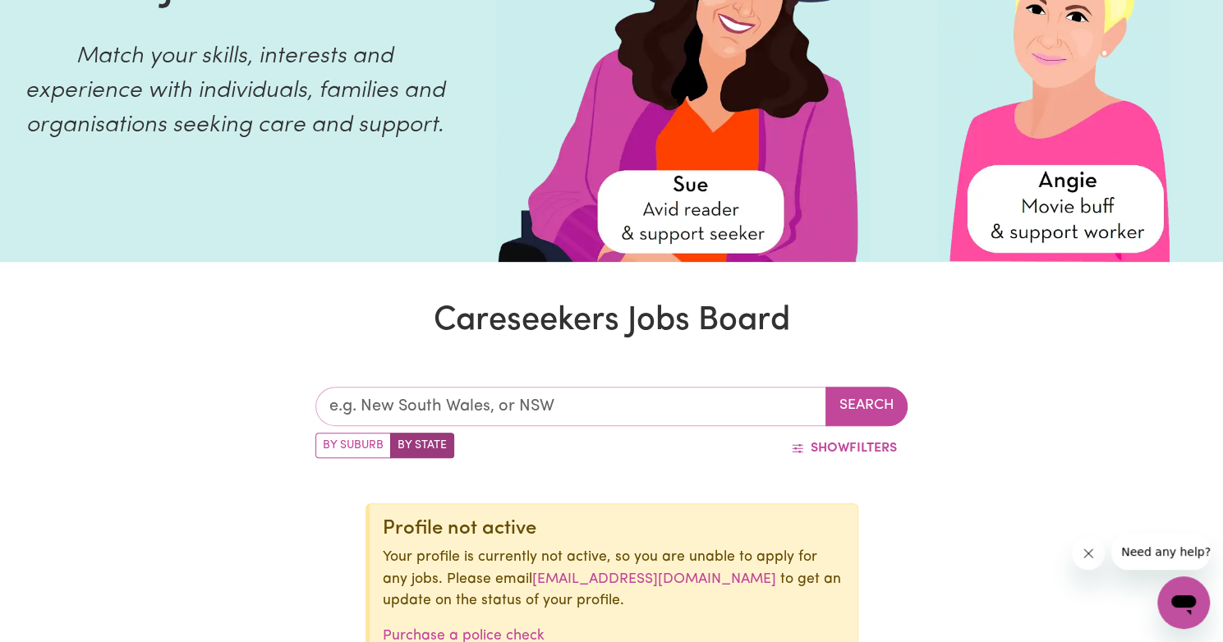
click at [582, 408] on input "text" at bounding box center [570, 406] width 511 height 39
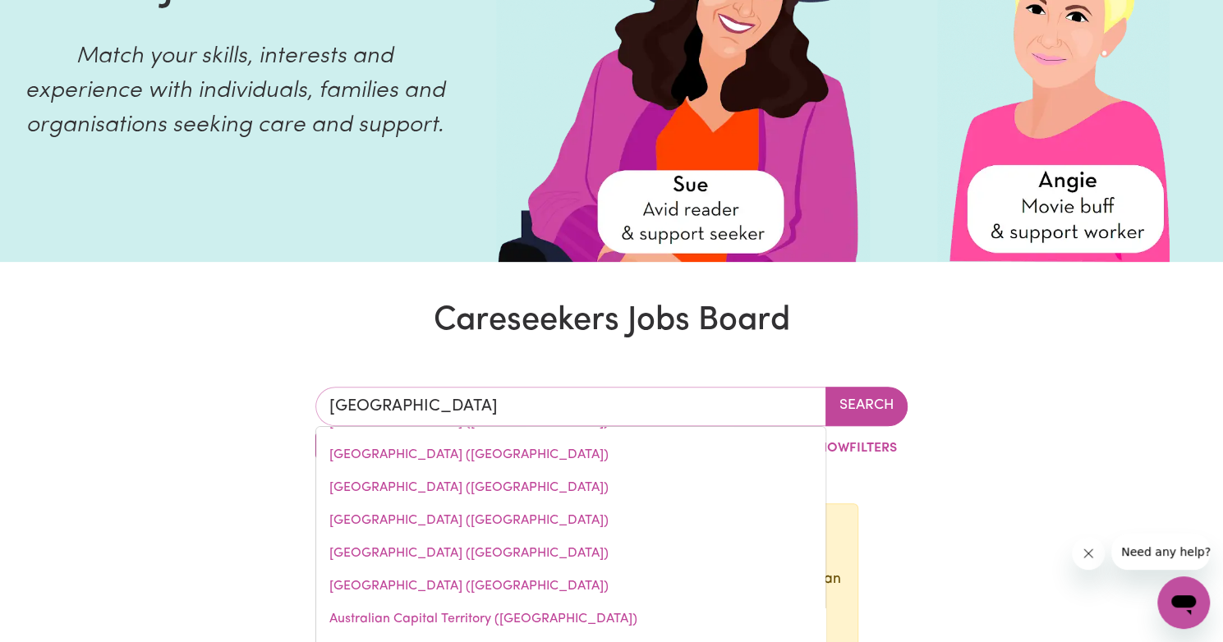
scroll to position [0, 0]
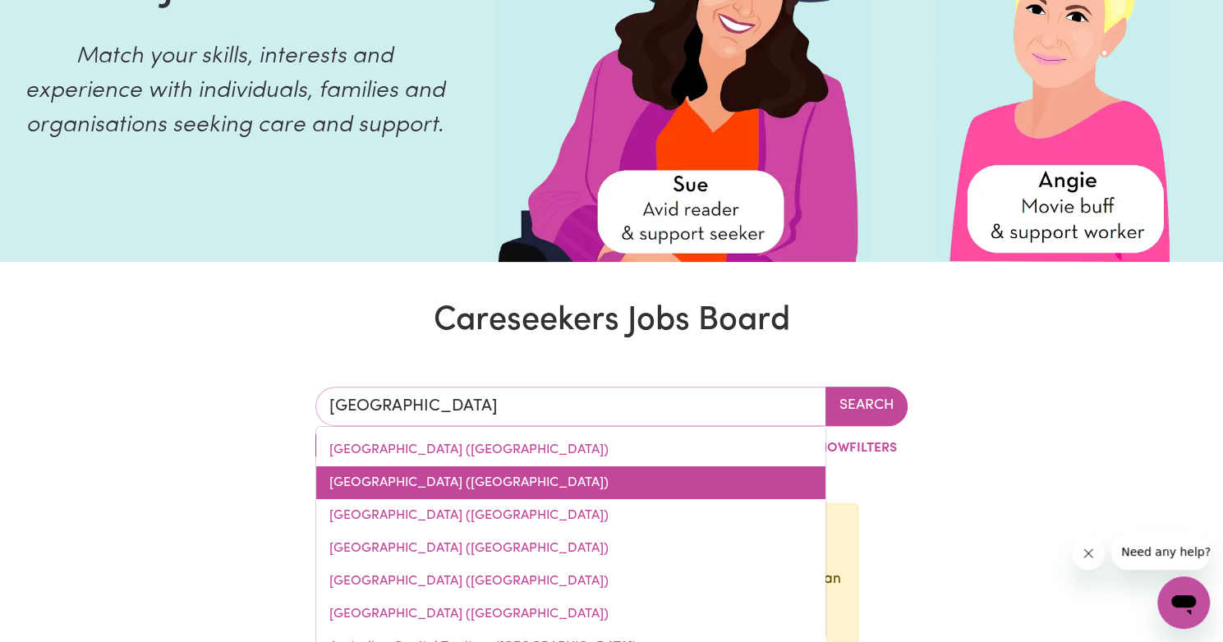
click at [451, 481] on link "Western Australia (WA)" at bounding box center [570, 483] width 509 height 33
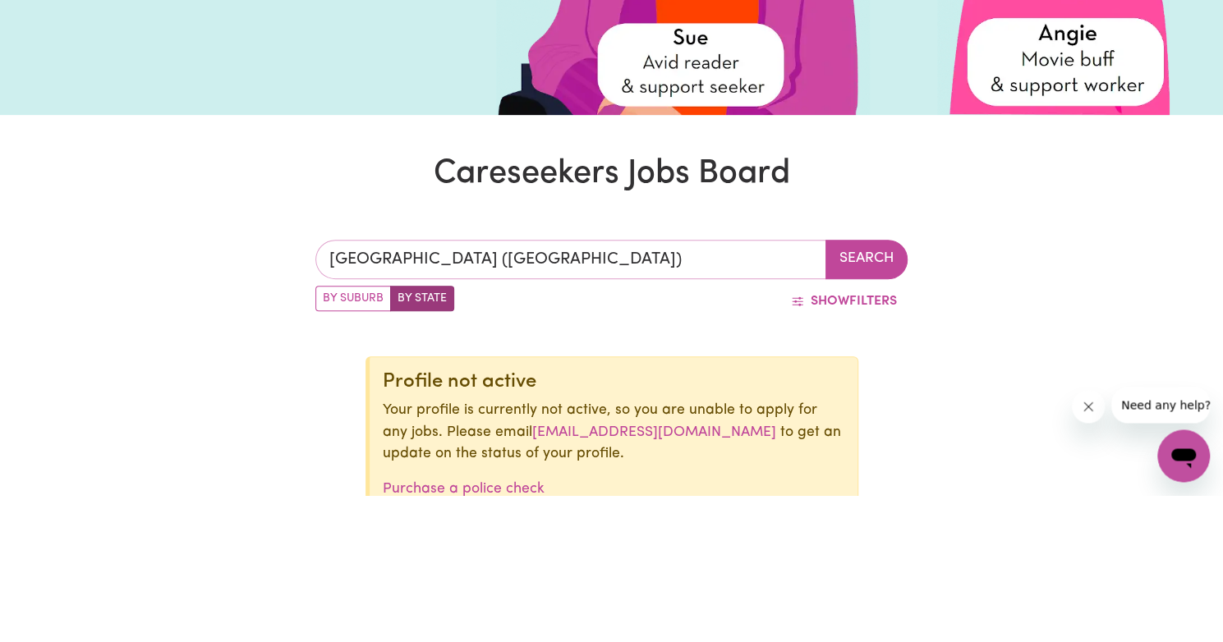
scroll to position [198, 0]
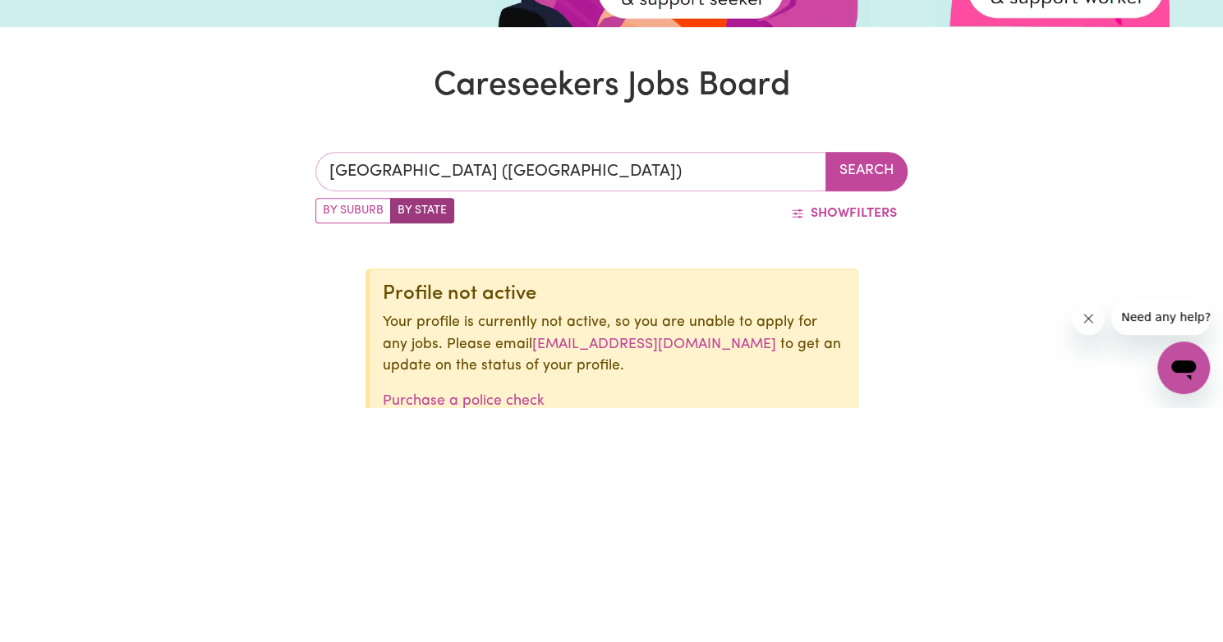
type input "Western Australia (WA)"
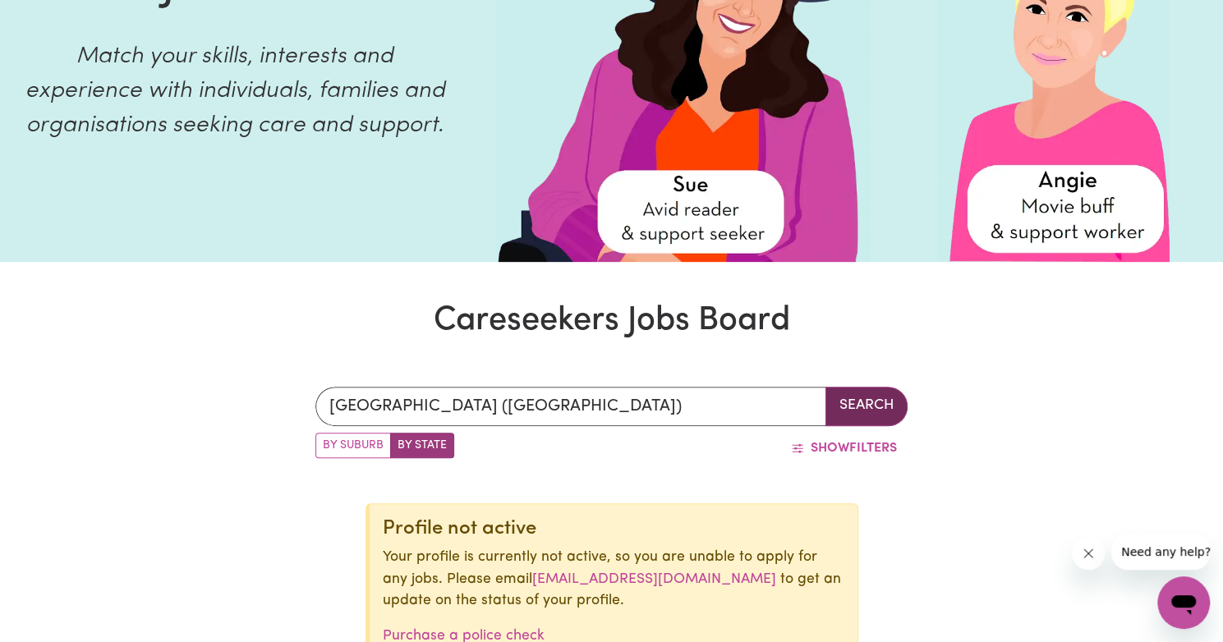
click at [849, 411] on button "Search" at bounding box center [867, 406] width 82 height 39
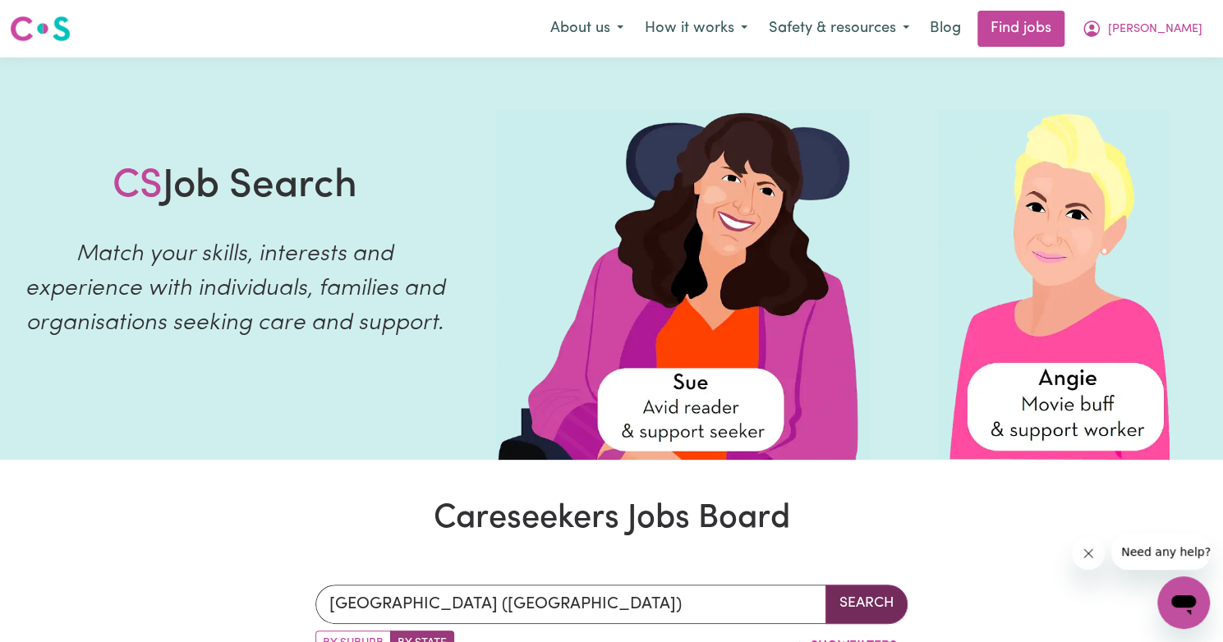
click at [488, 269] on div at bounding box center [703, 272] width 441 height 376
click at [1041, 26] on link "Find jobs" at bounding box center [1021, 29] width 87 height 36
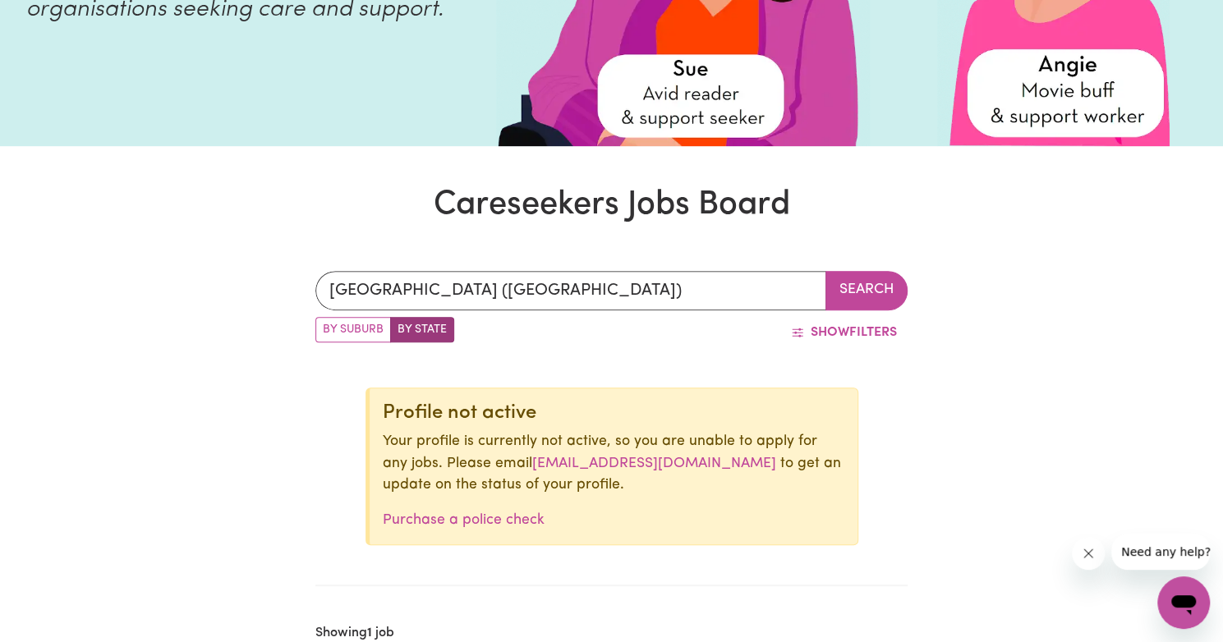
scroll to position [320, 0]
